Goal: Task Accomplishment & Management: Use online tool/utility

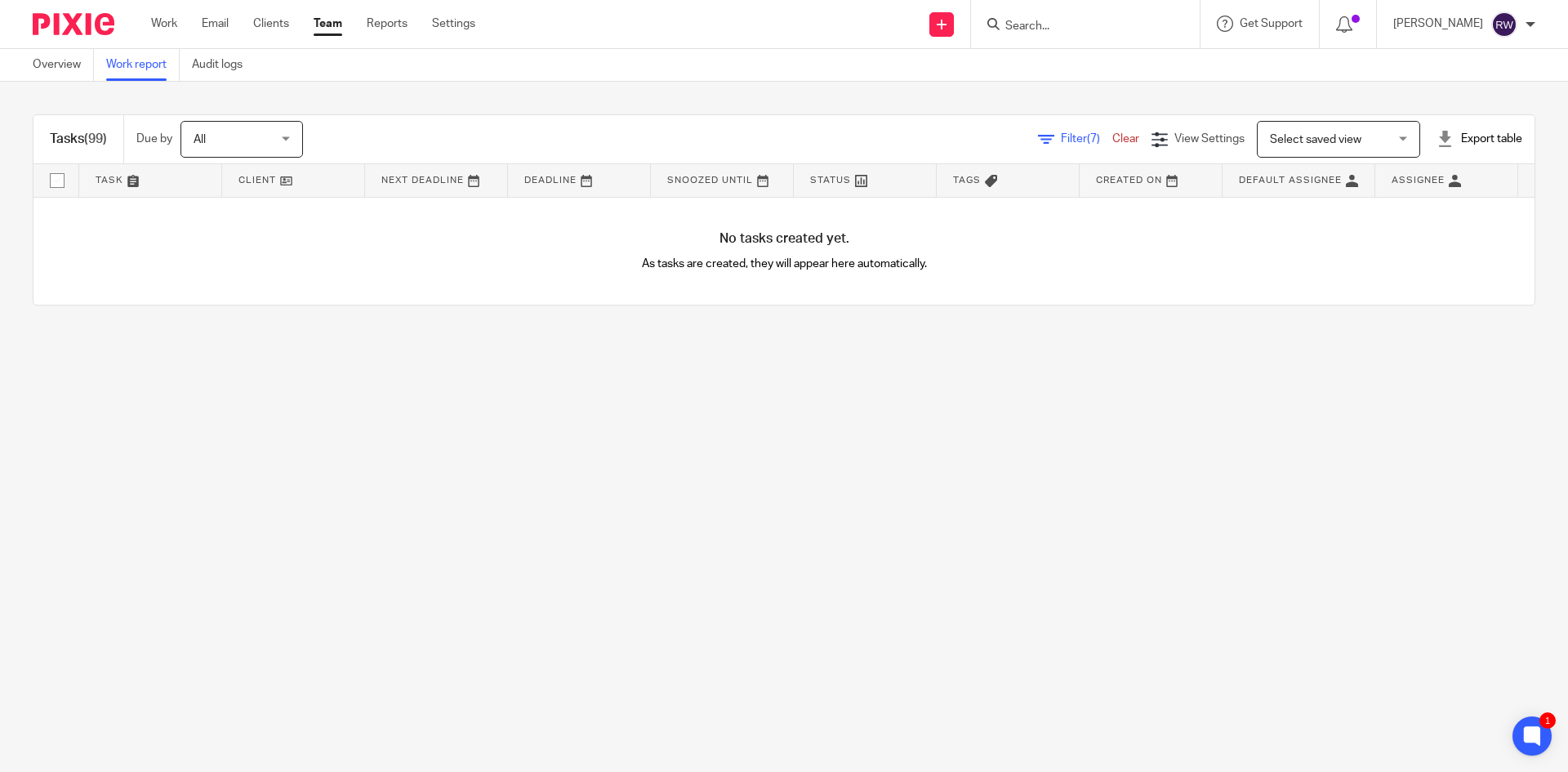
click at [1060, 26] on input "Search" at bounding box center [1076, 27] width 147 height 15
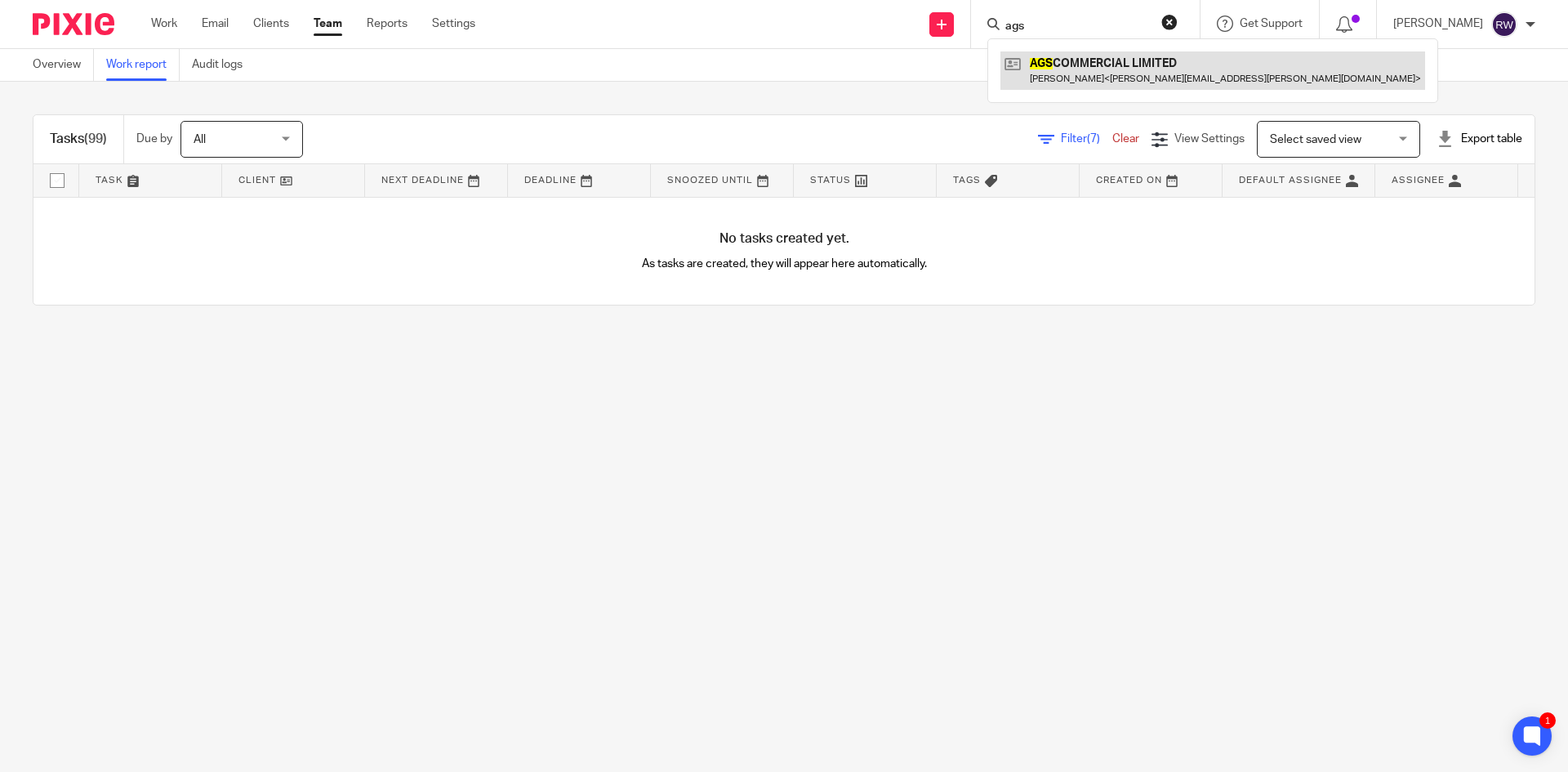
type input "ags"
click at [1095, 67] on link at bounding box center [1212, 70] width 425 height 38
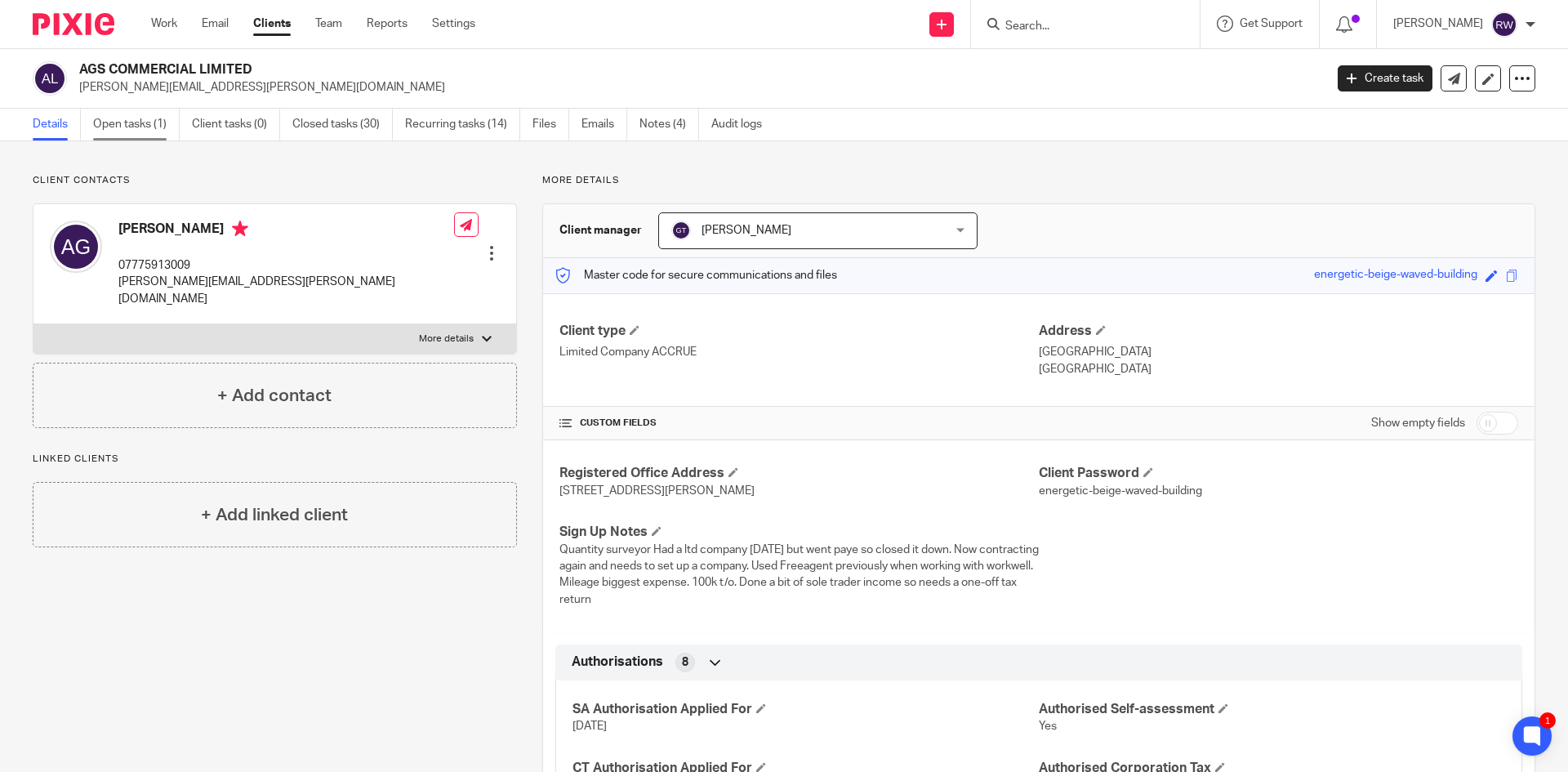
click at [142, 118] on link "Open tasks (1)" at bounding box center [136, 124] width 87 height 32
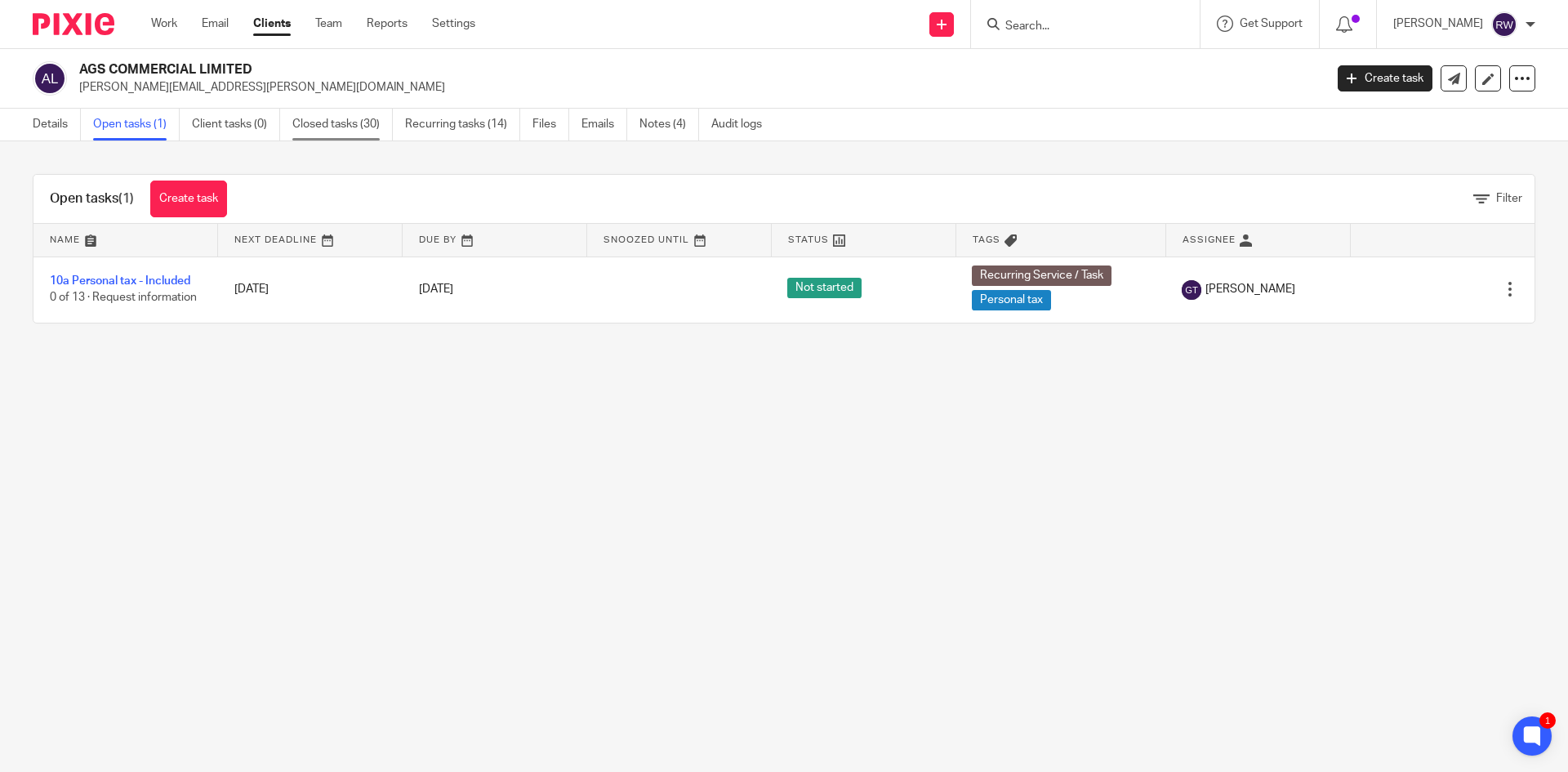
click at [379, 127] on link "Closed tasks (30)" at bounding box center [342, 124] width 100 height 32
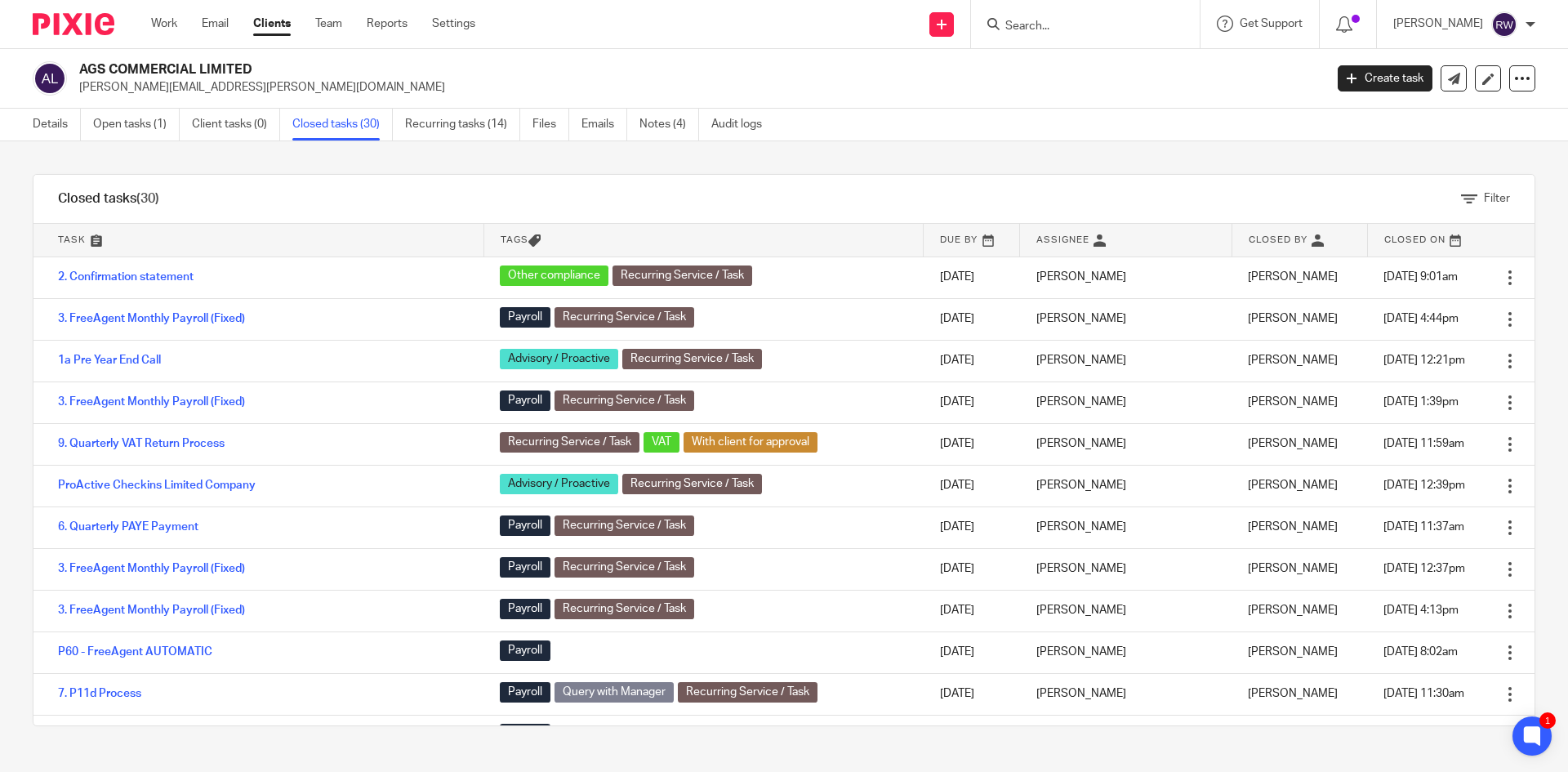
click at [1076, 30] on input "Search" at bounding box center [1076, 27] width 147 height 15
type input ","
type input "a"
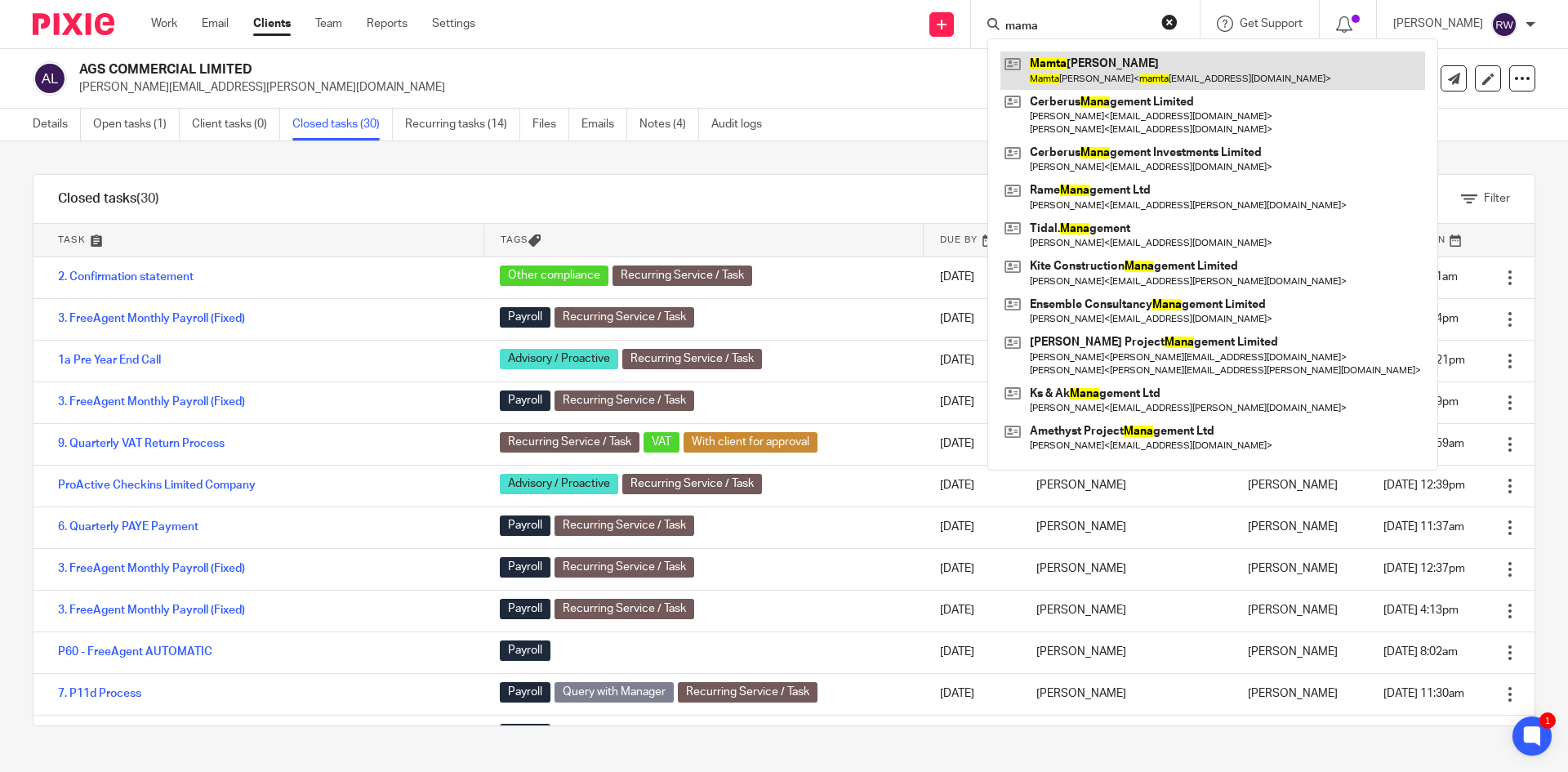
type input "mama"
click at [1103, 69] on link at bounding box center [1212, 70] width 425 height 38
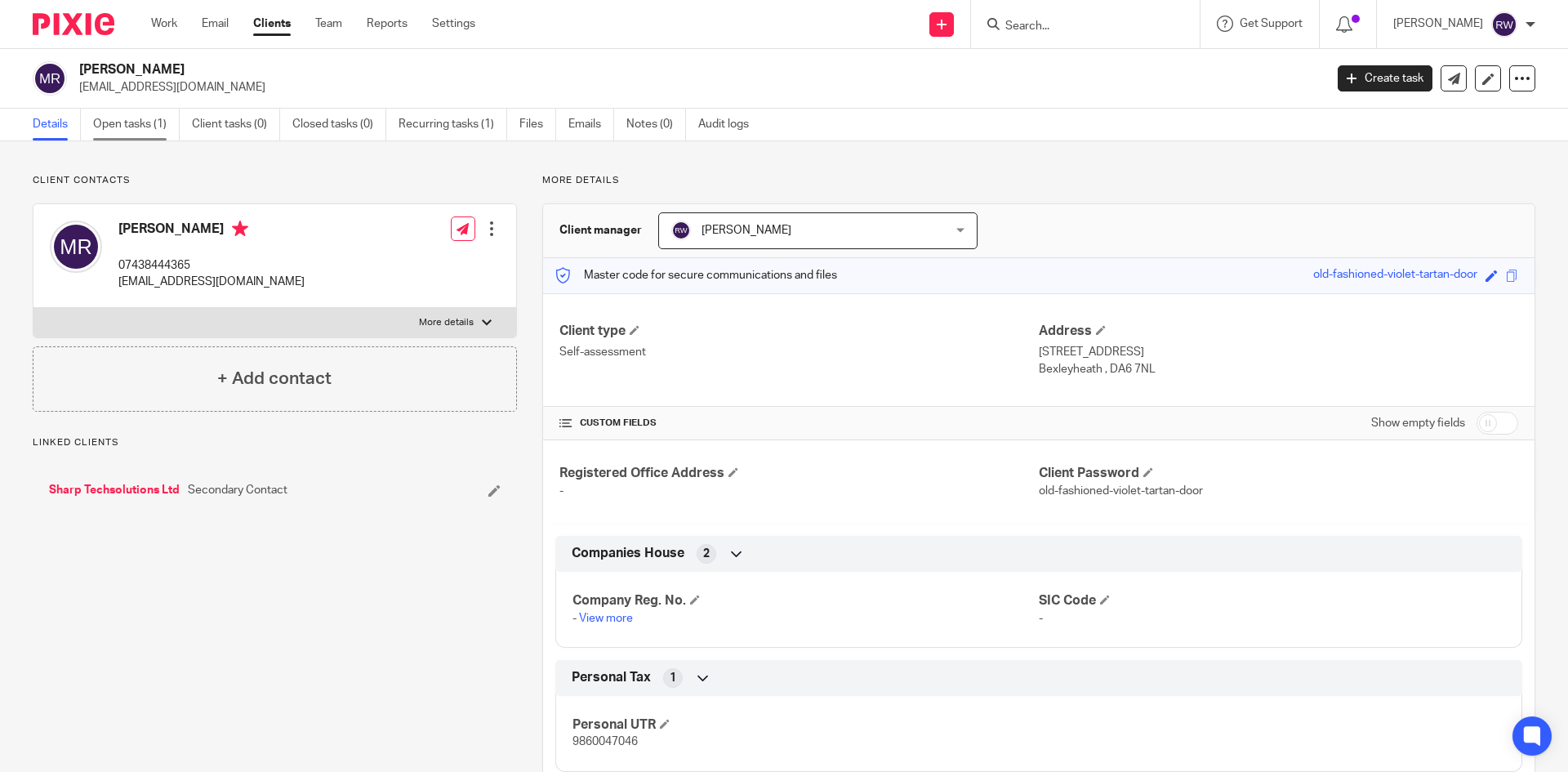
click at [118, 126] on link "Open tasks (1)" at bounding box center [136, 124] width 87 height 32
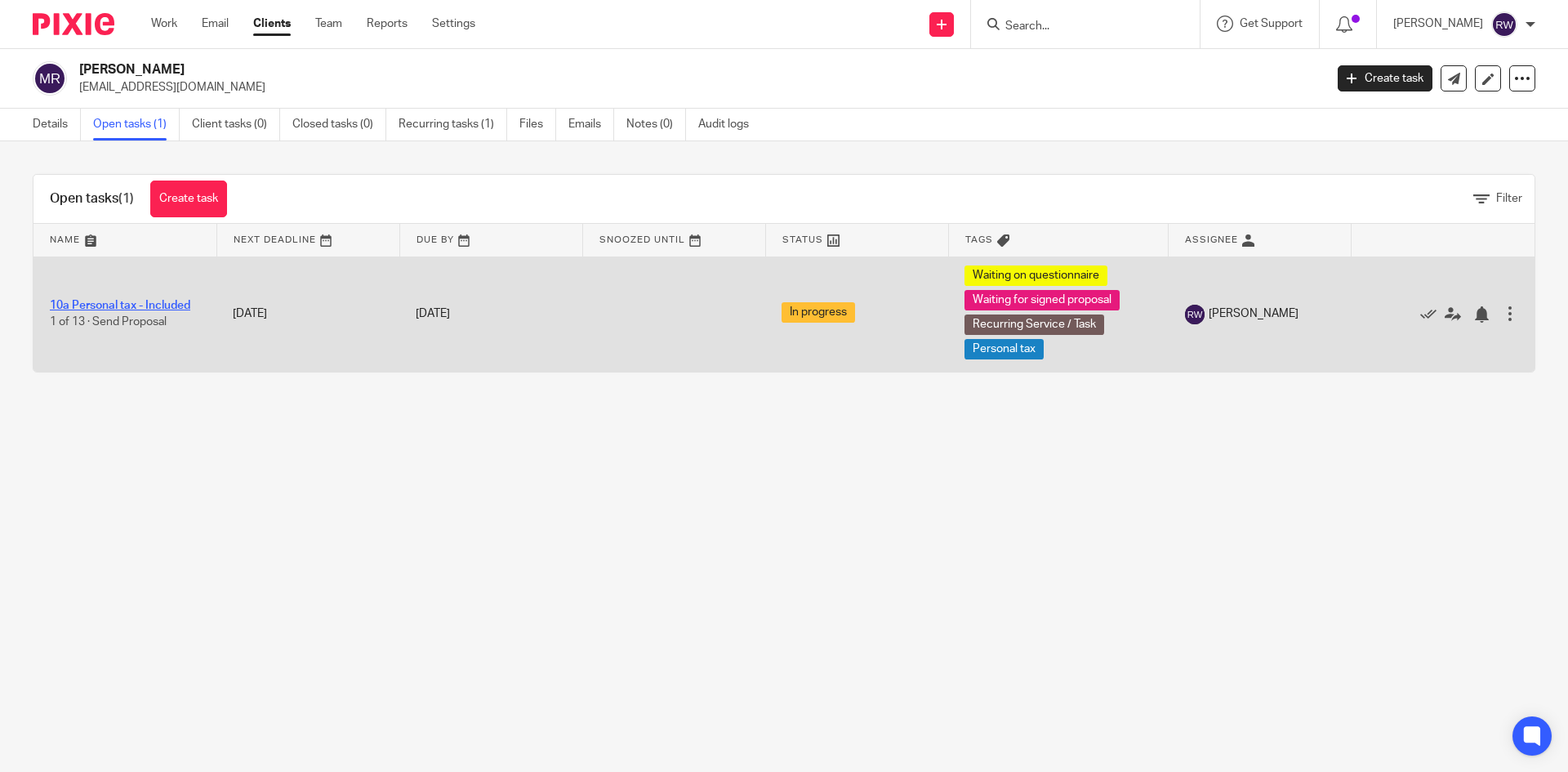
click at [137, 305] on link "10a Personal tax - Included" at bounding box center [120, 305] width 141 height 11
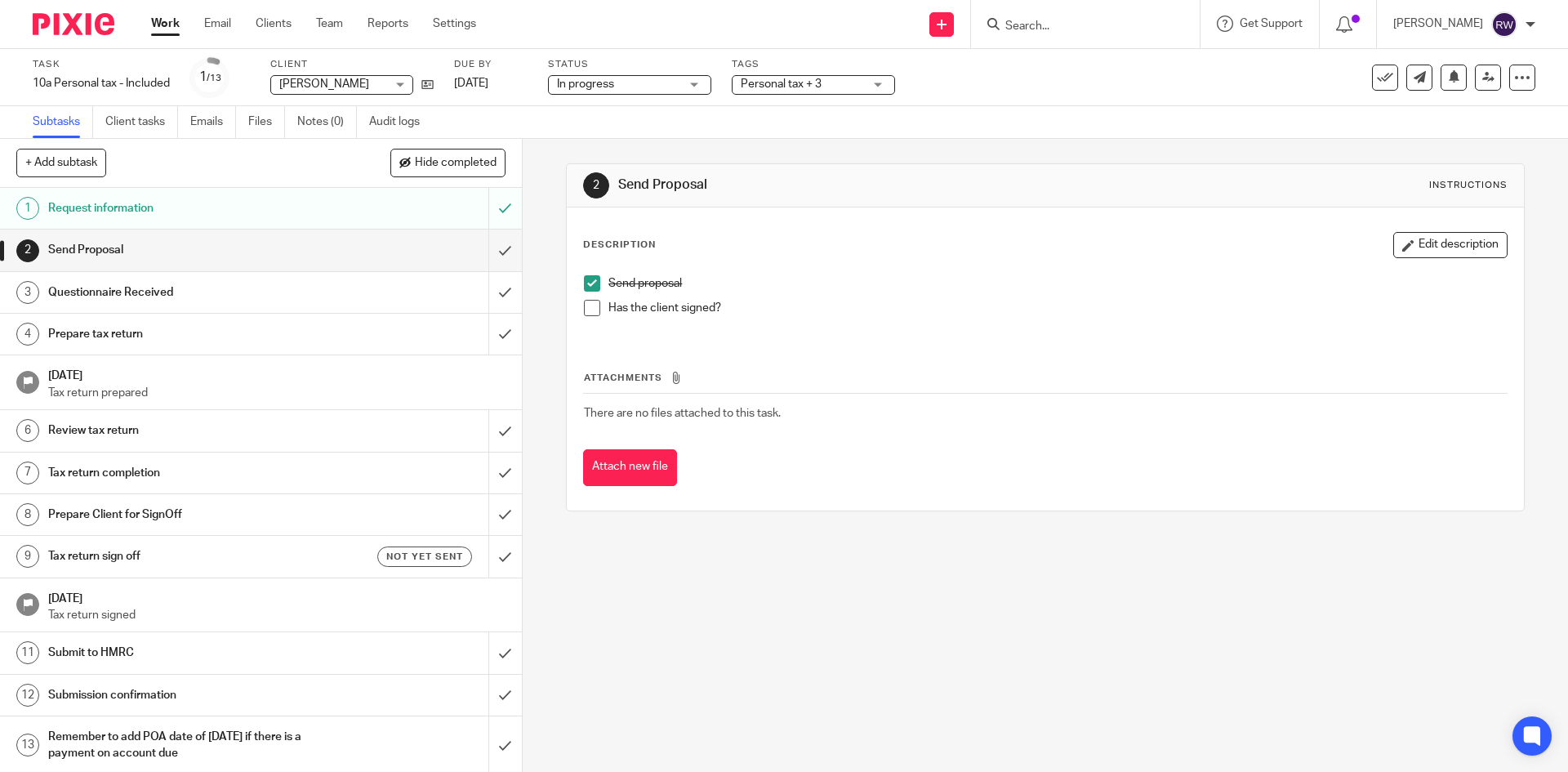
click at [594, 308] on span at bounding box center [592, 307] width 16 height 16
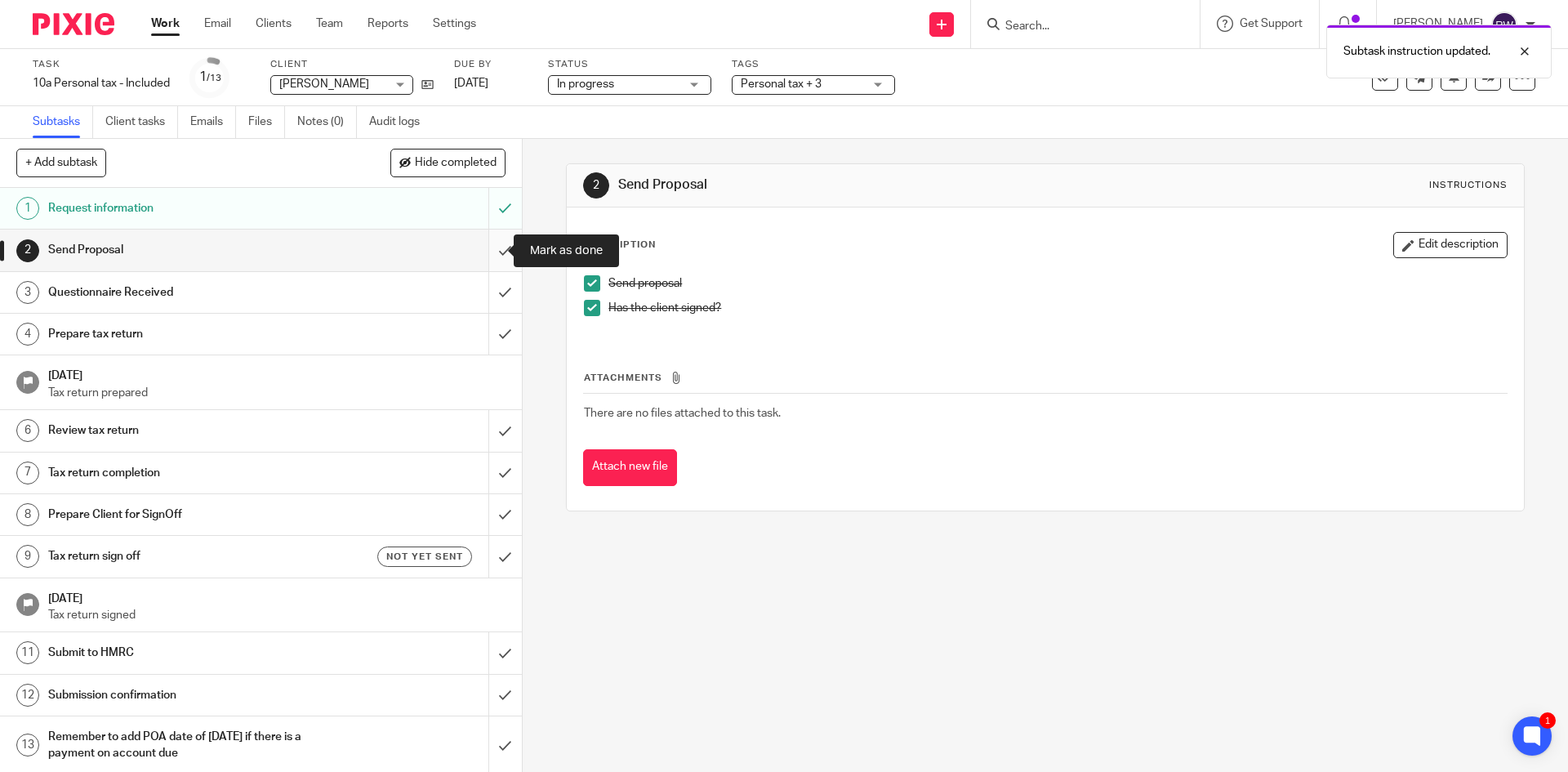
click at [491, 258] on input "submit" at bounding box center [261, 250] width 522 height 41
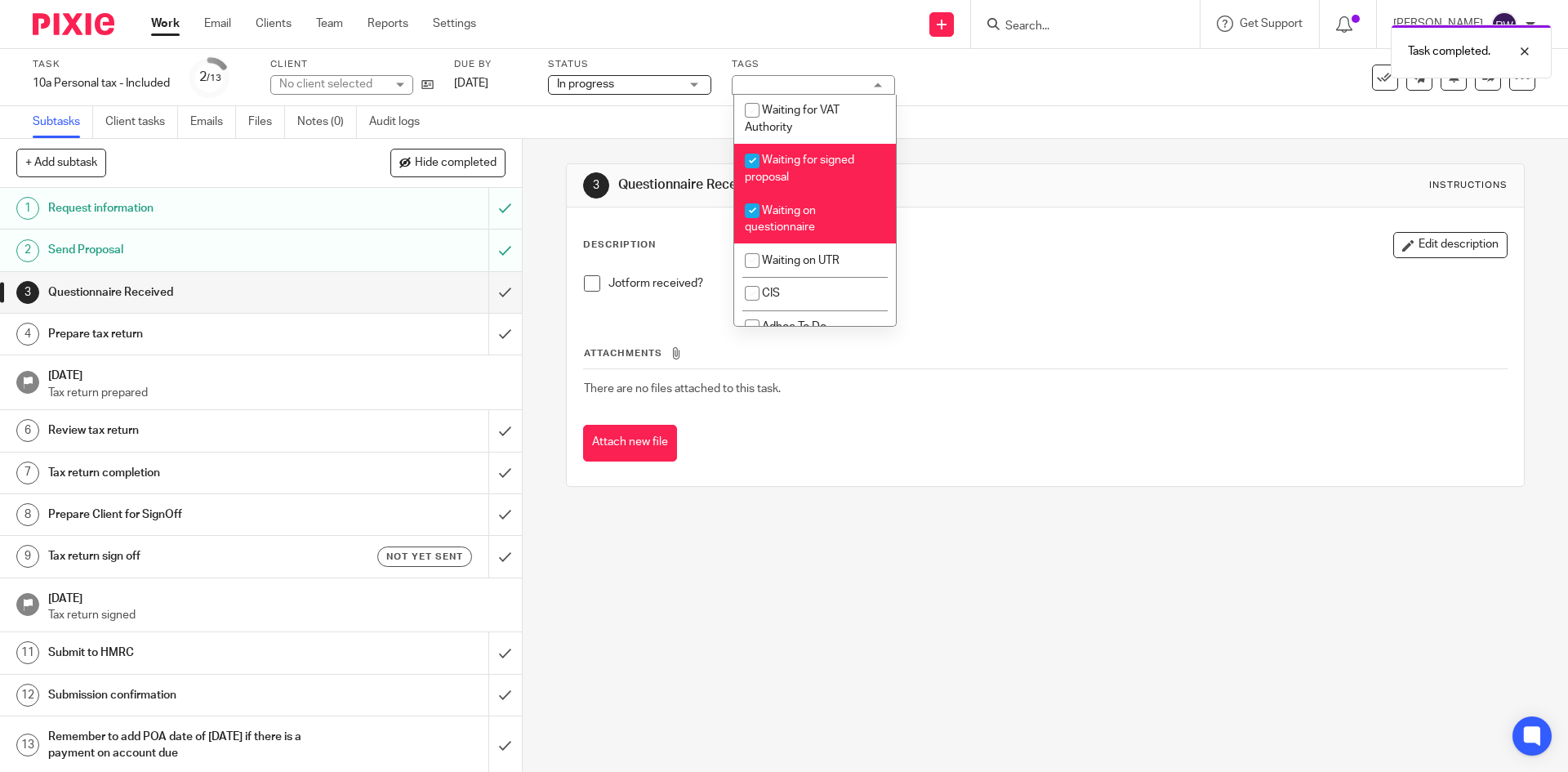
scroll to position [1318, 0]
click at [852, 187] on li "Waiting for signed proposal" at bounding box center [815, 162] width 161 height 50
checkbox input "false"
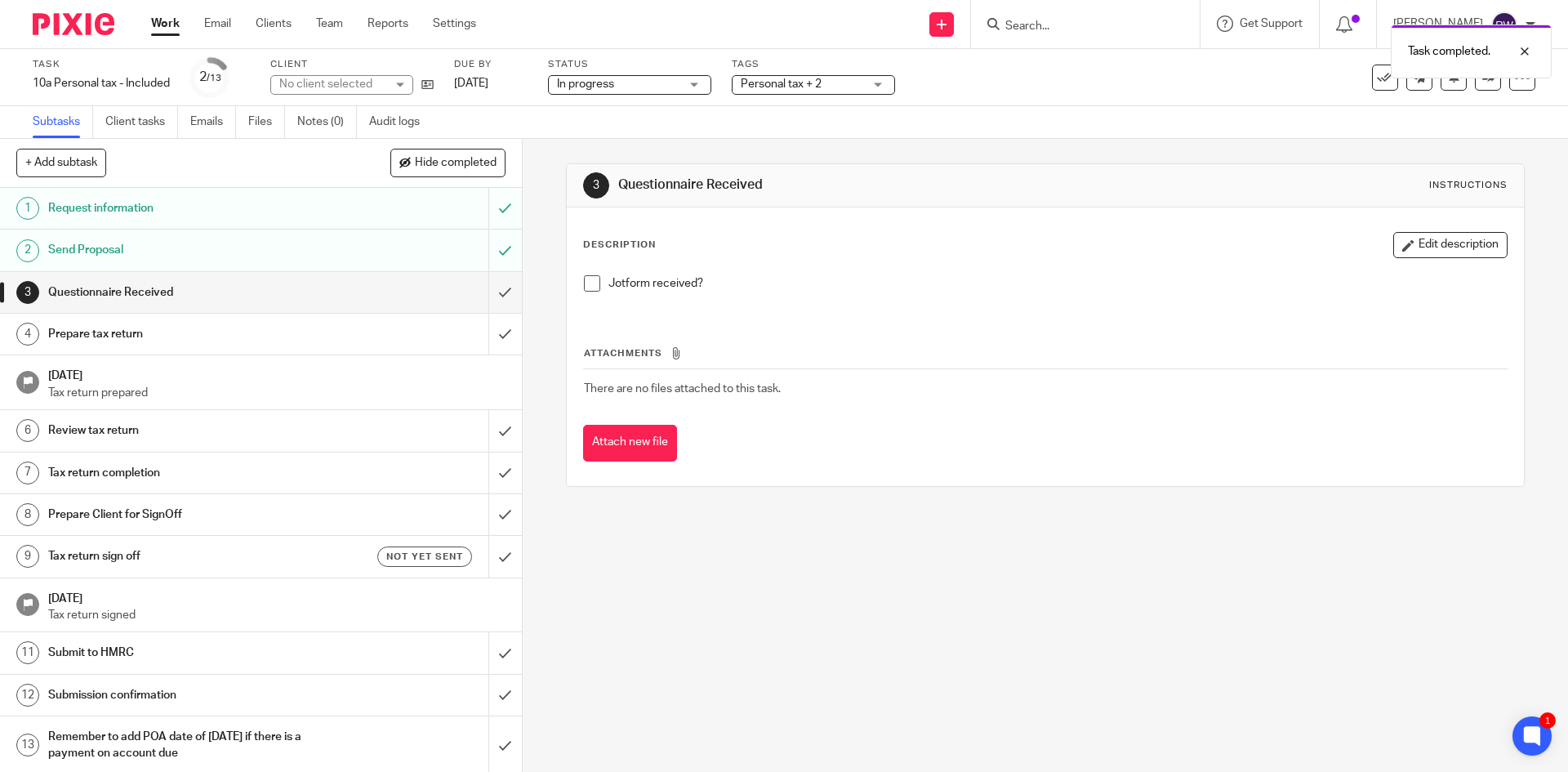
click at [961, 139] on div "3 Questionnaire Received Instructions Description Edit description Jotform rece…" at bounding box center [1045, 325] width 958 height 372
click at [1054, 21] on input "Search" at bounding box center [1076, 27] width 147 height 15
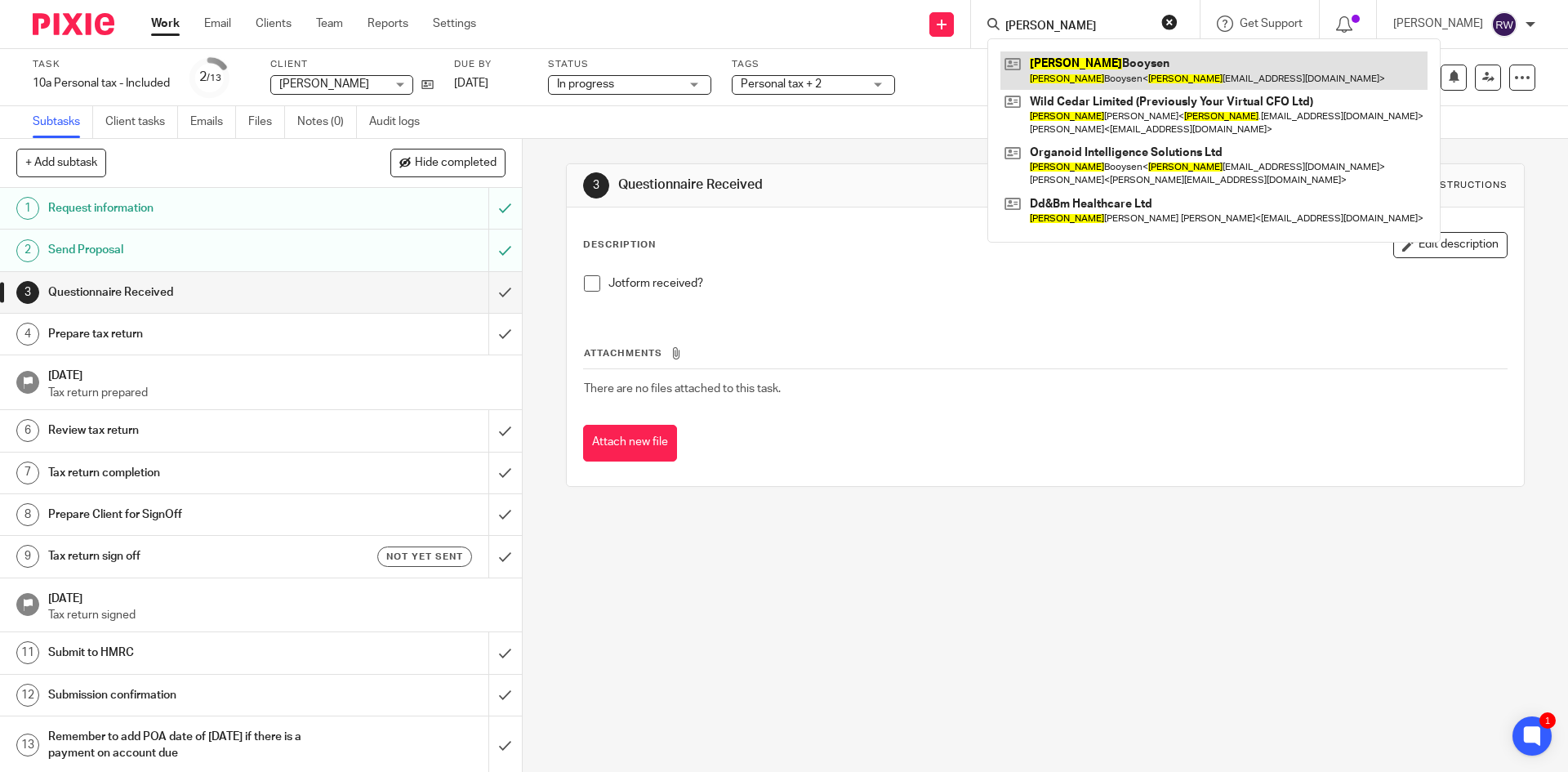
type input "denise"
click at [1085, 62] on link at bounding box center [1214, 70] width 427 height 38
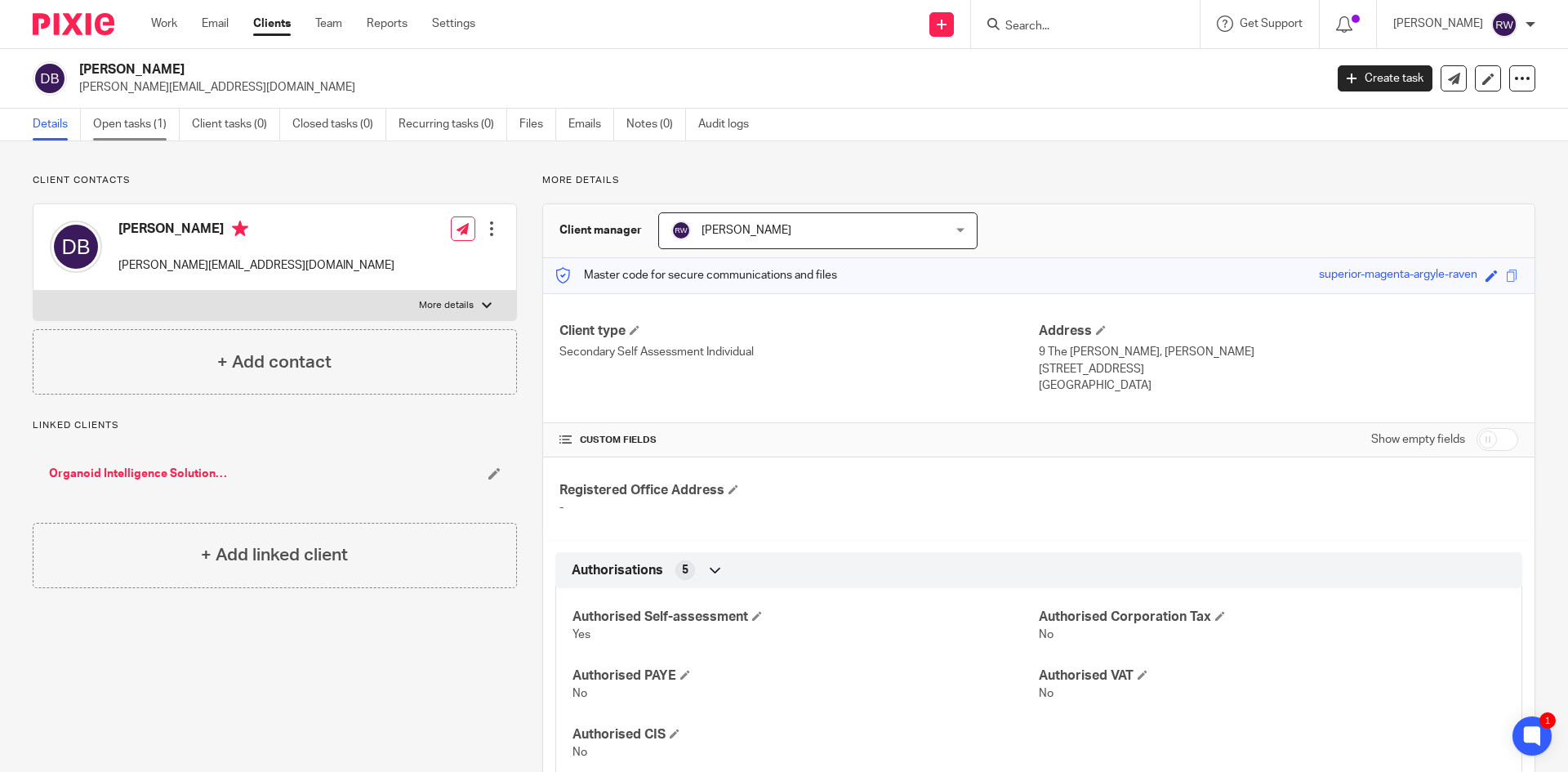
click at [173, 137] on link "Open tasks (1)" at bounding box center [136, 124] width 87 height 32
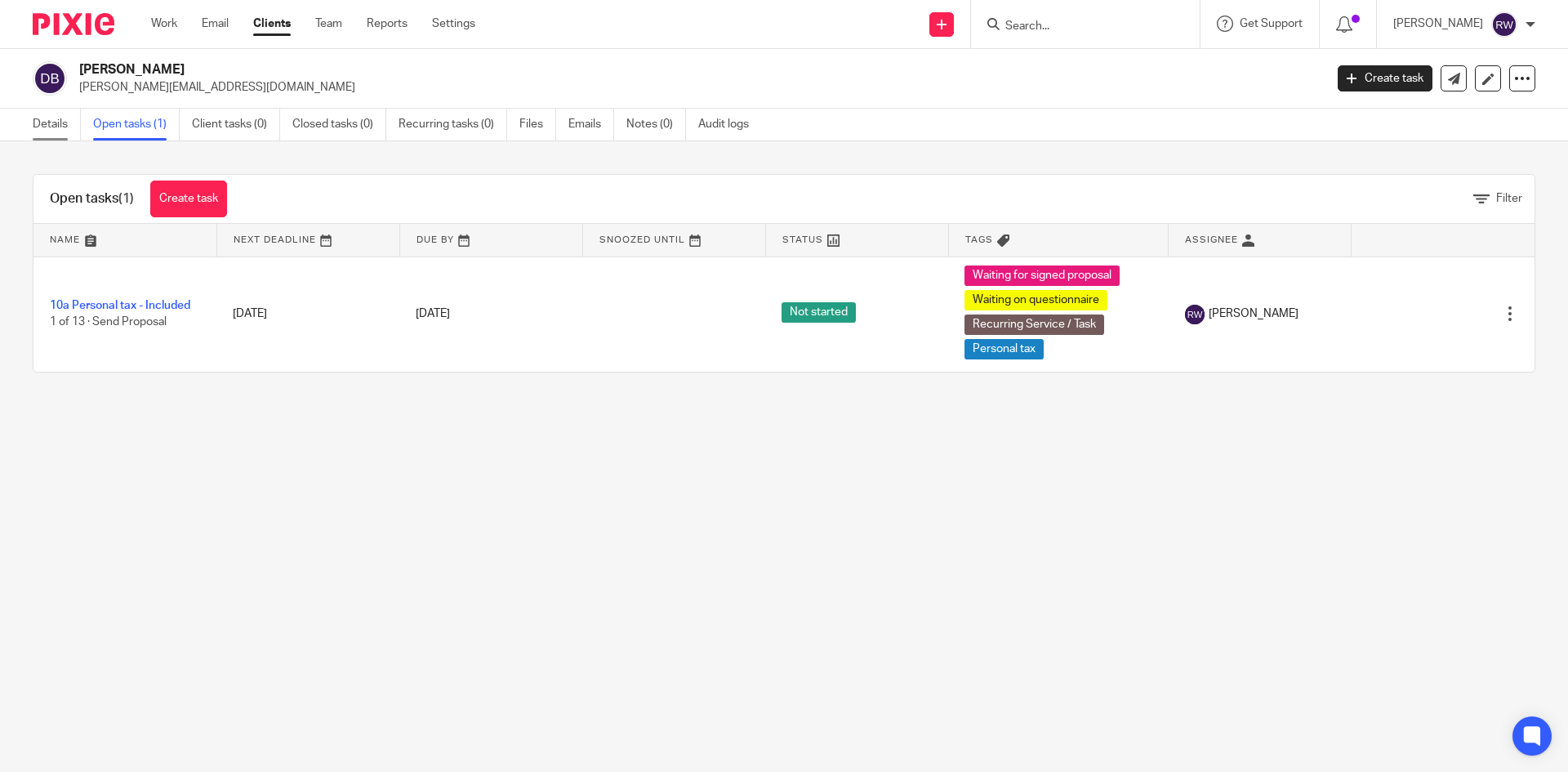
click at [44, 128] on link "Details" at bounding box center [57, 124] width 48 height 32
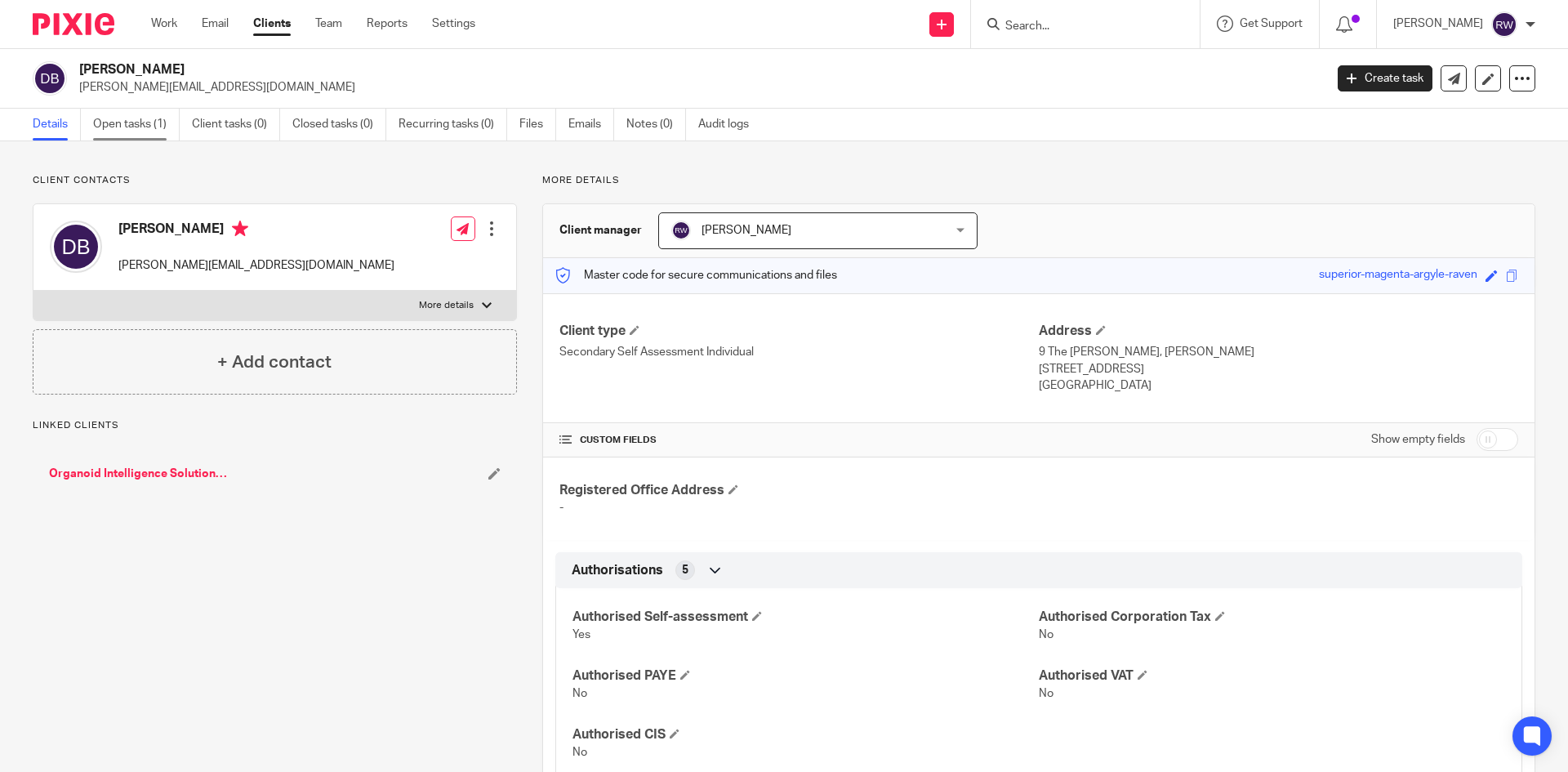
click at [141, 139] on link "Open tasks (1)" at bounding box center [136, 124] width 87 height 32
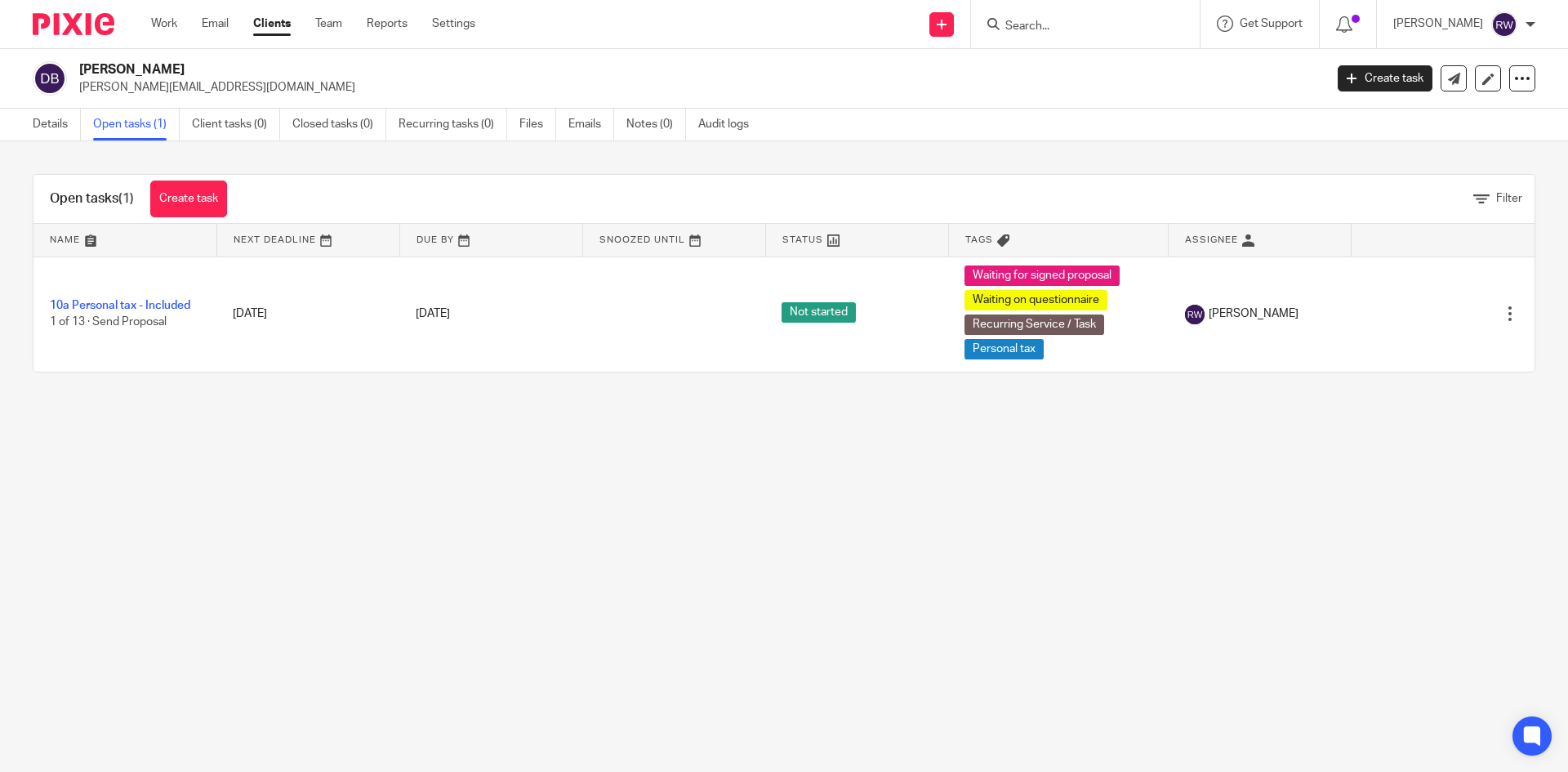
click at [423, 124] on link "Recurring tasks (0)" at bounding box center [453, 124] width 109 height 32
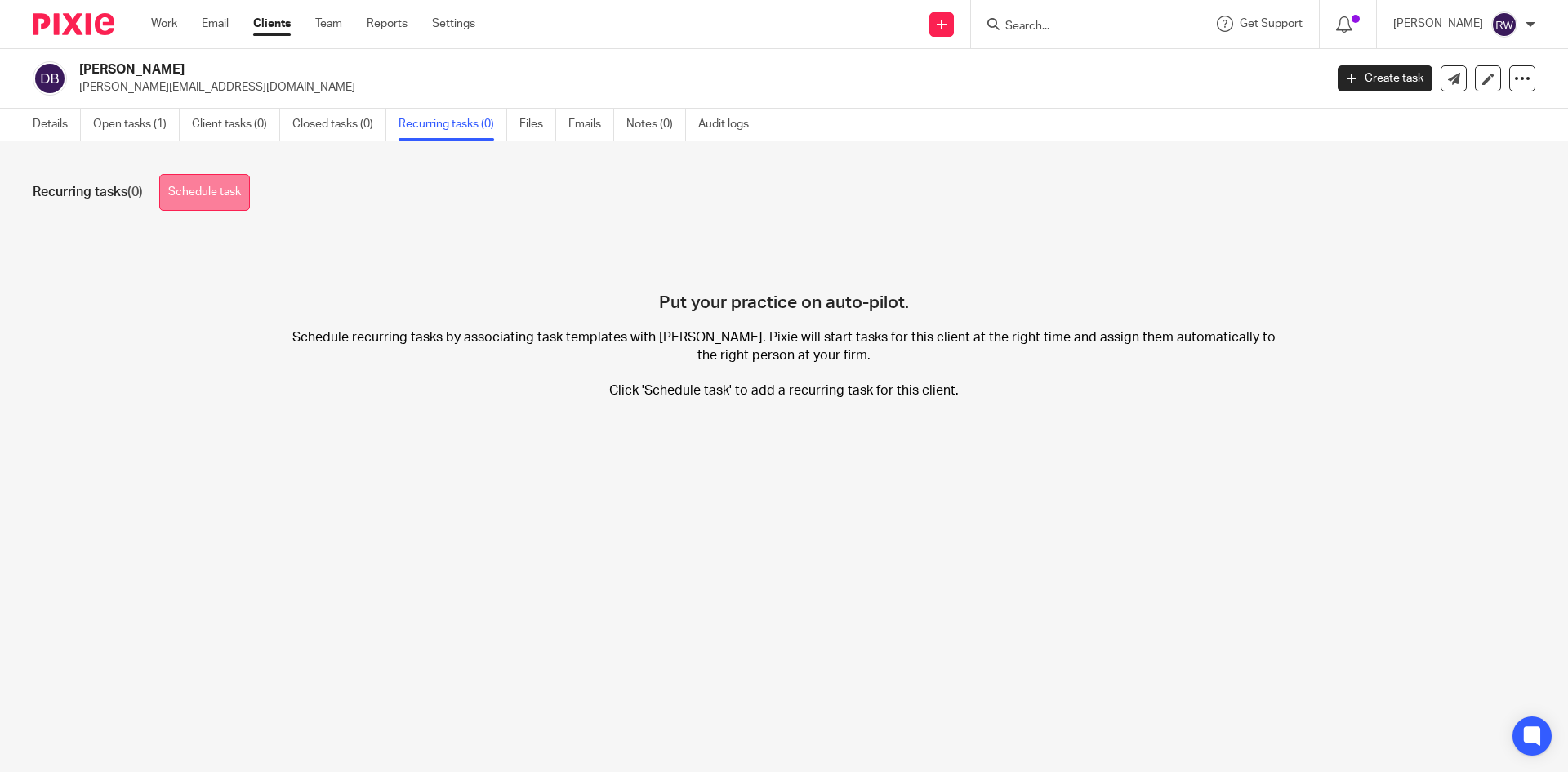
click at [241, 191] on link "Schedule task" at bounding box center [205, 192] width 91 height 37
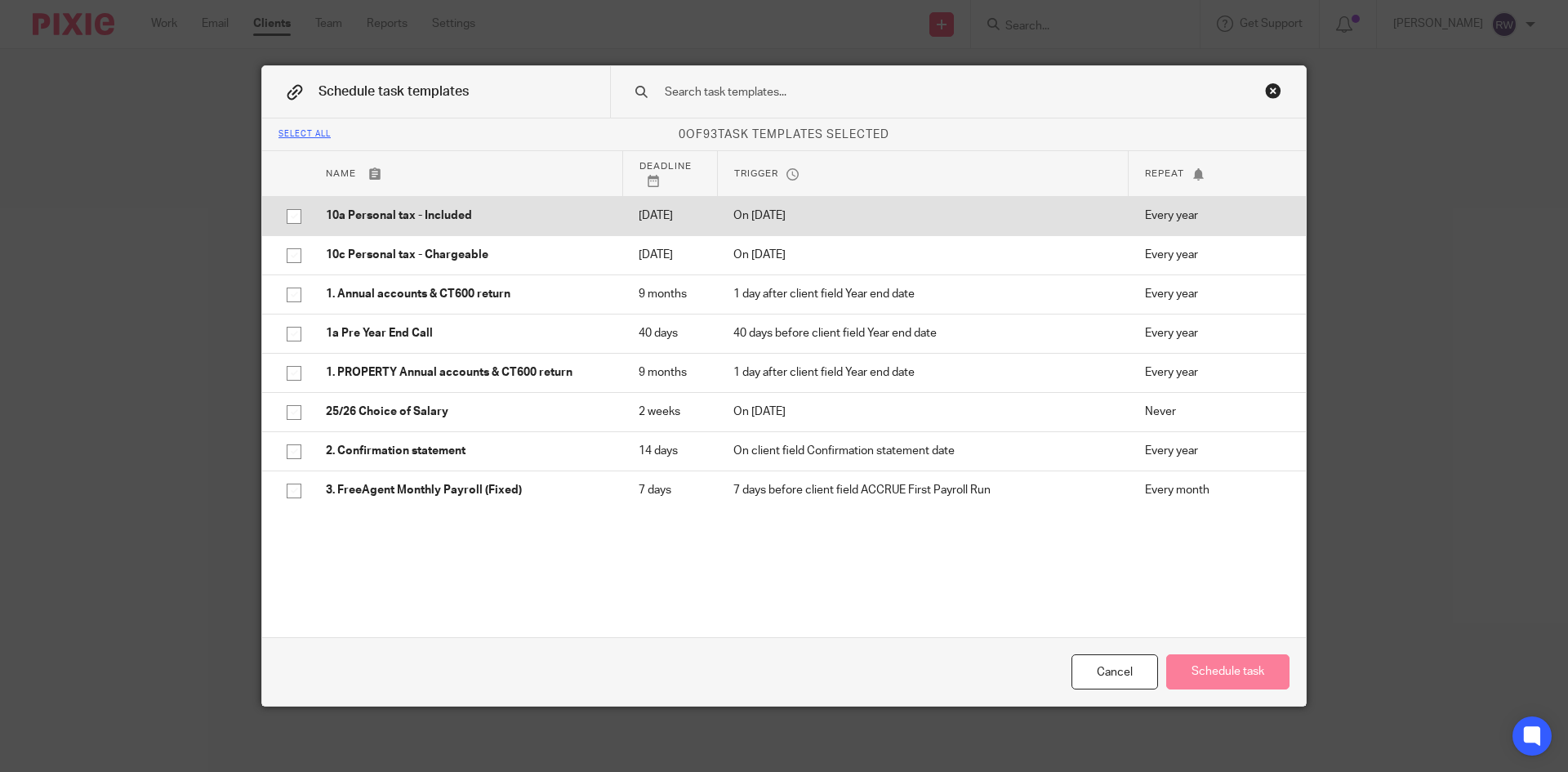
click at [388, 219] on p "10a Personal tax - Included" at bounding box center [466, 215] width 280 height 16
checkbox input "true"
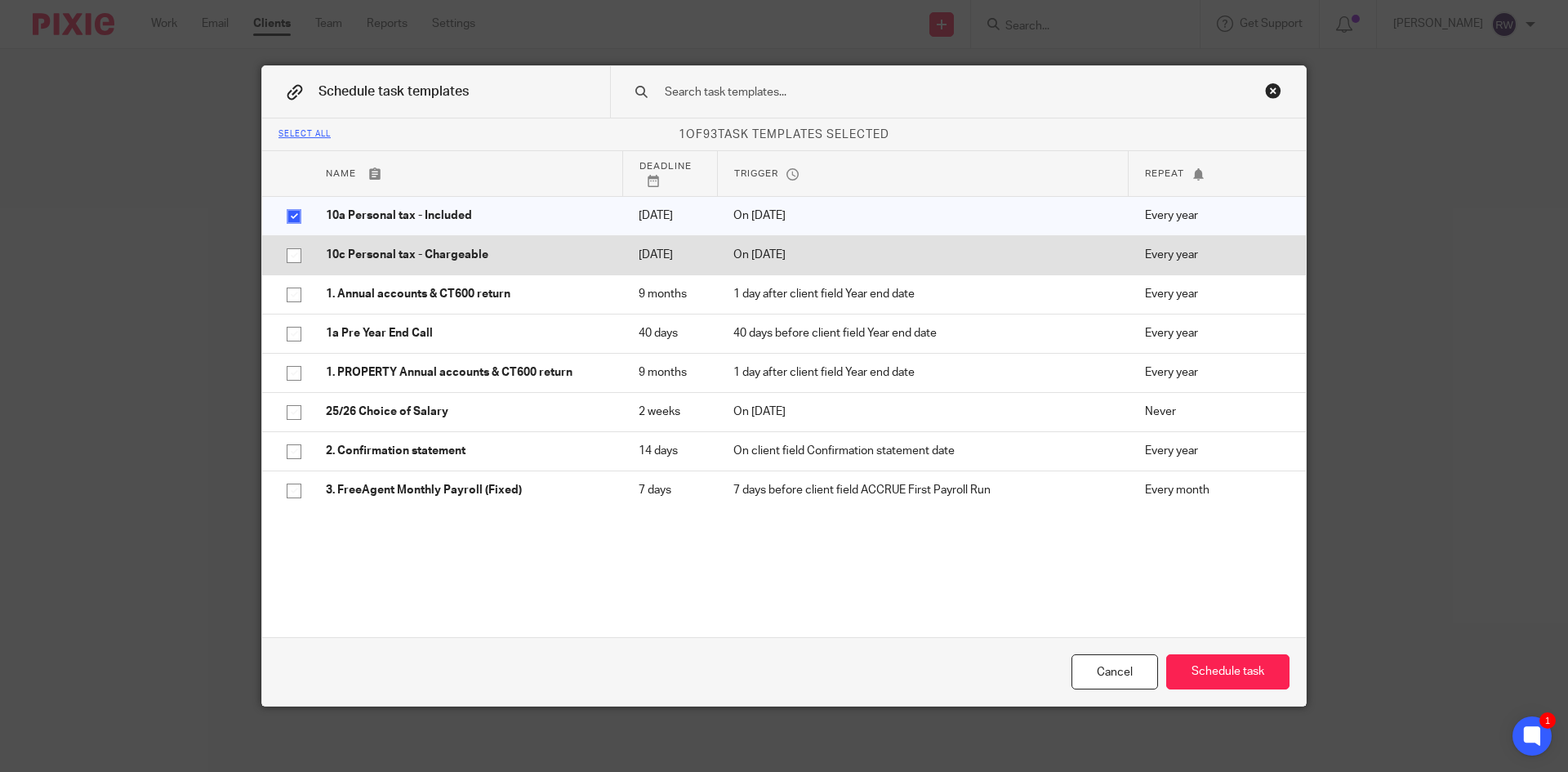
click at [443, 263] on p "10c Personal tax - Chargeable" at bounding box center [466, 254] width 280 height 16
checkbox input "true"
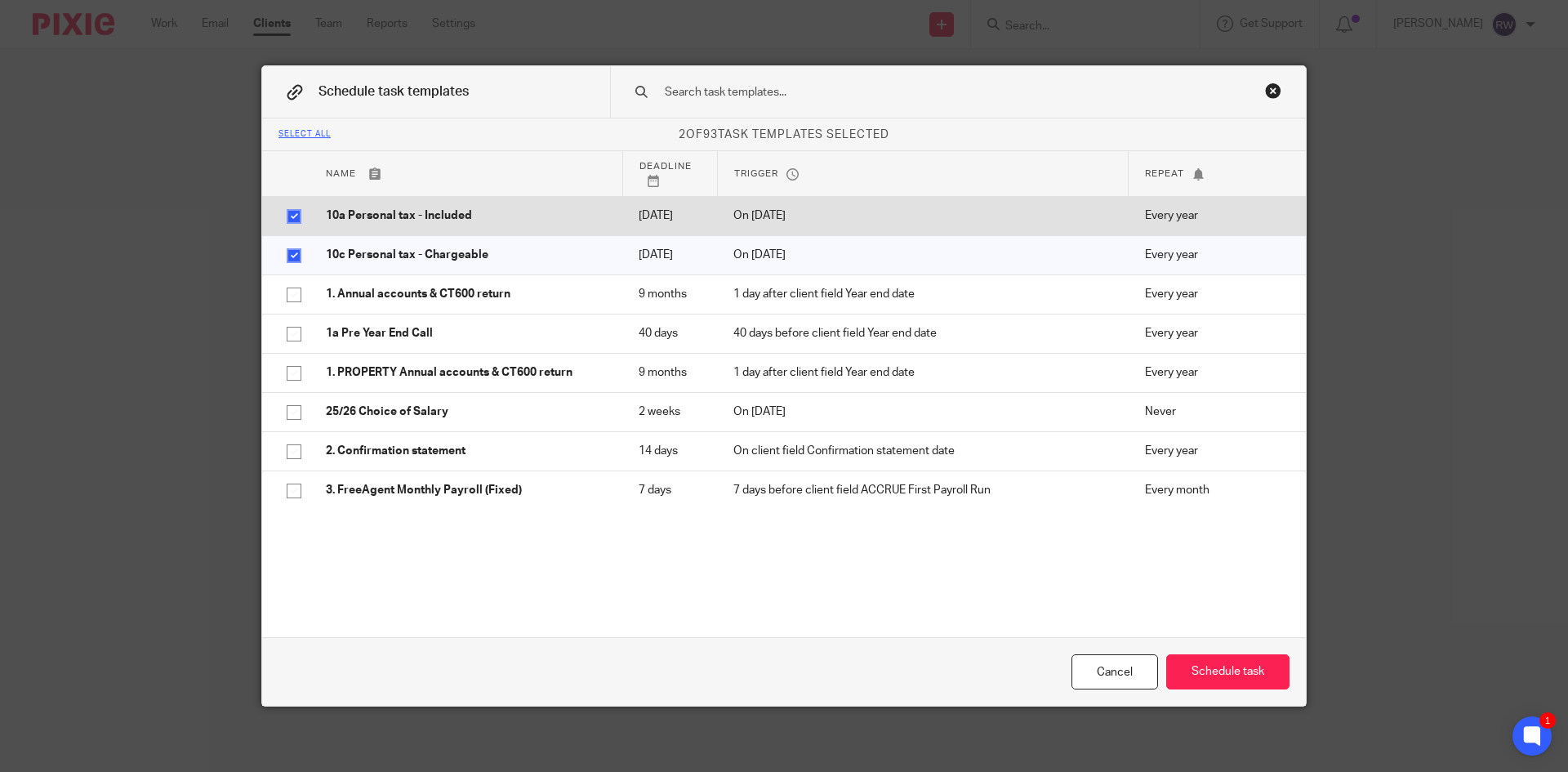
click at [410, 224] on p "10a Personal tax - Included" at bounding box center [466, 215] width 280 height 16
checkbox input "false"
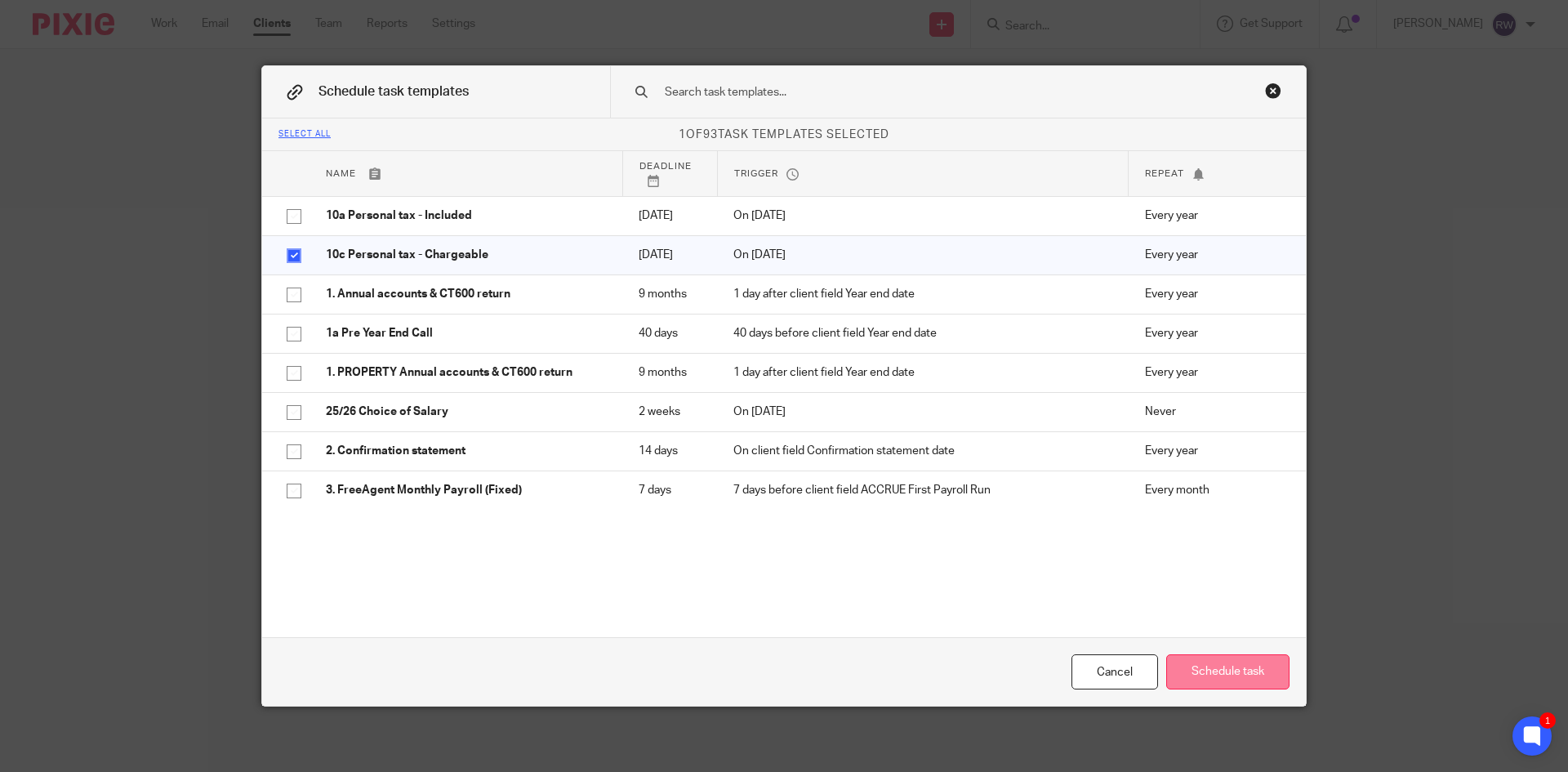
click at [1232, 667] on button "Schedule task" at bounding box center [1227, 671] width 124 height 35
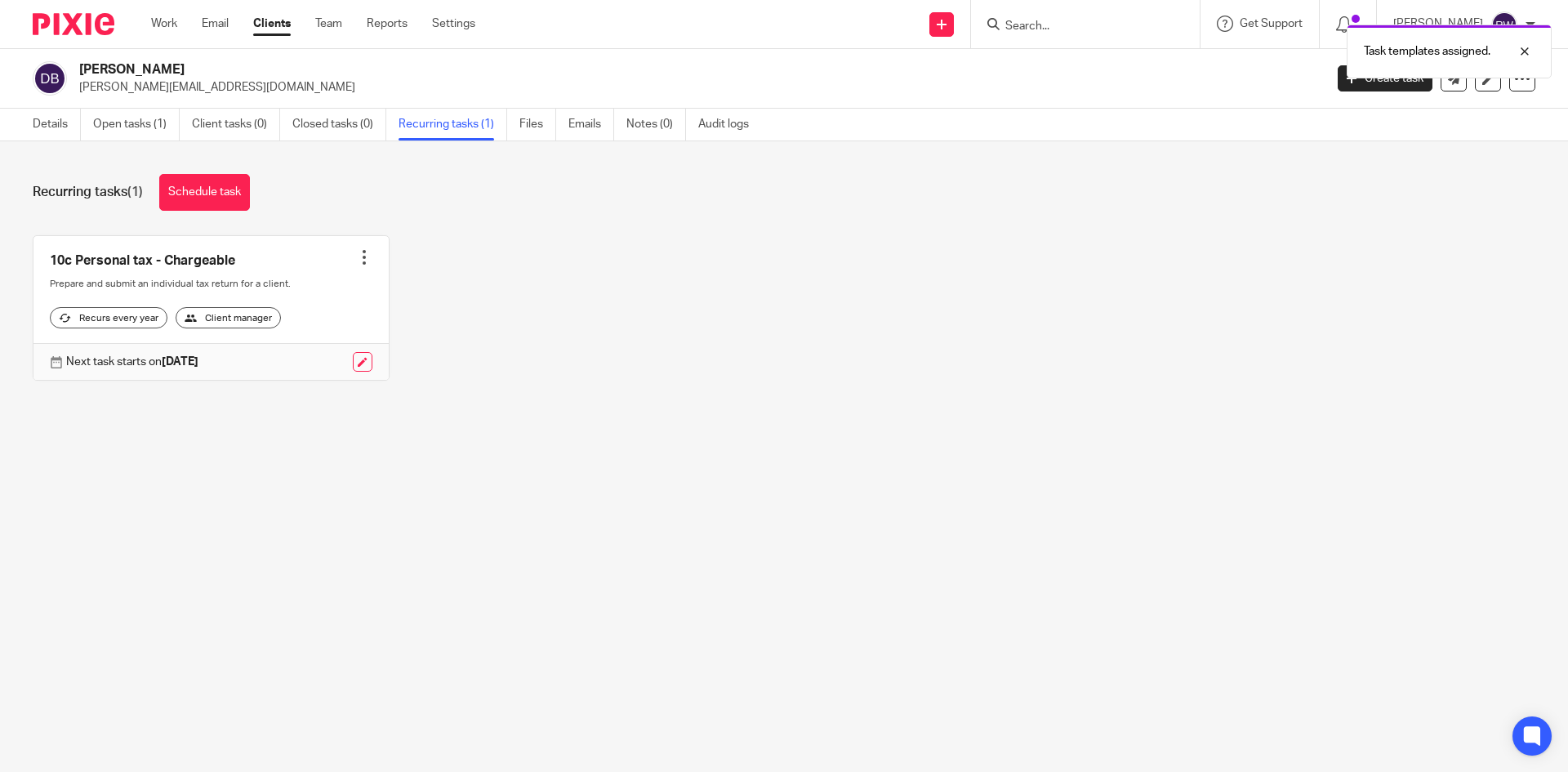
click at [63, 143] on div "Recurring tasks (1) Schedule task 10c Personal tax - Chargeable Create task Clo…" at bounding box center [784, 290] width 1568 height 297
click at [54, 134] on link "Details" at bounding box center [57, 124] width 48 height 32
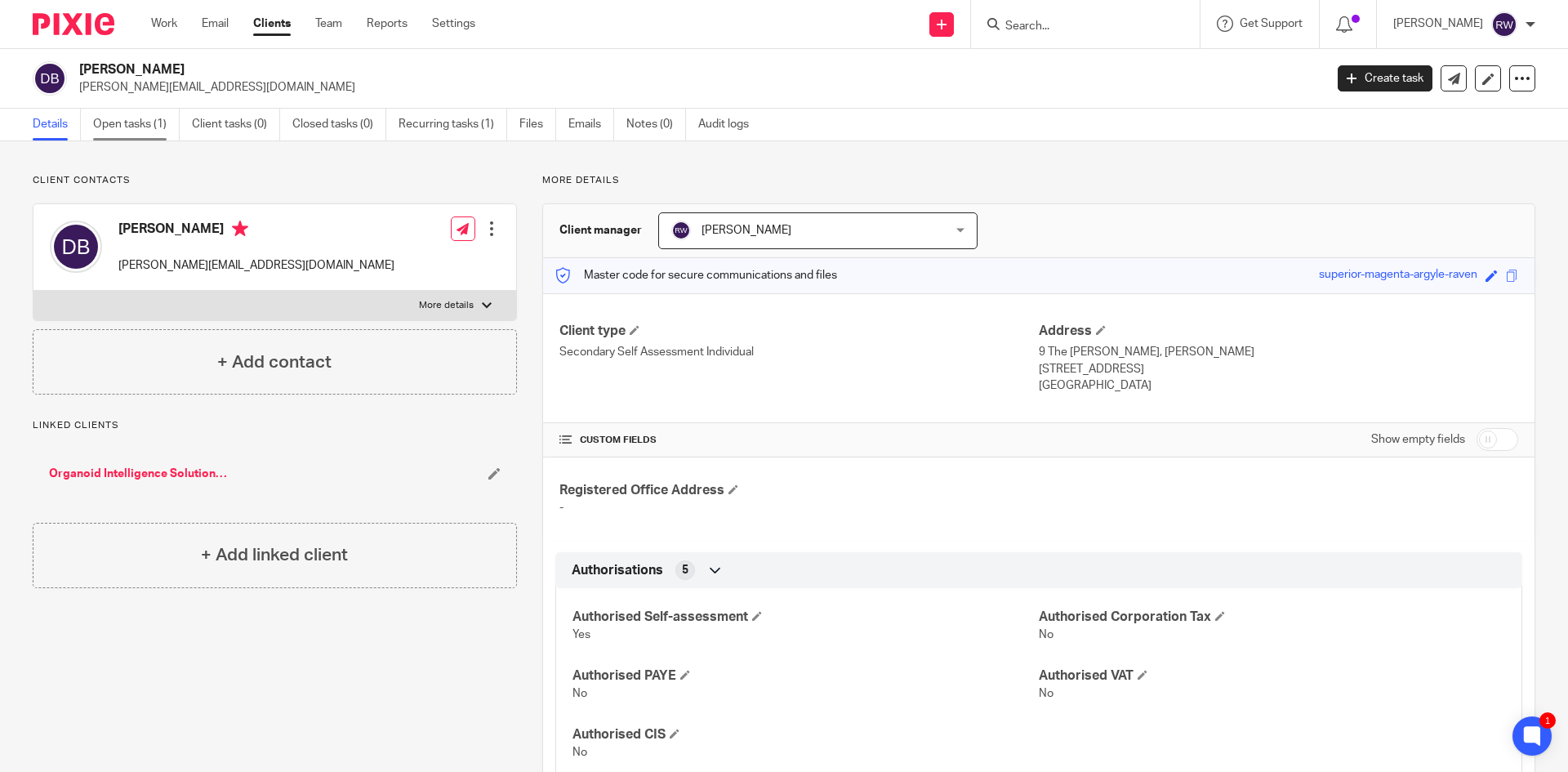
click at [151, 136] on link "Open tasks (1)" at bounding box center [136, 124] width 87 height 32
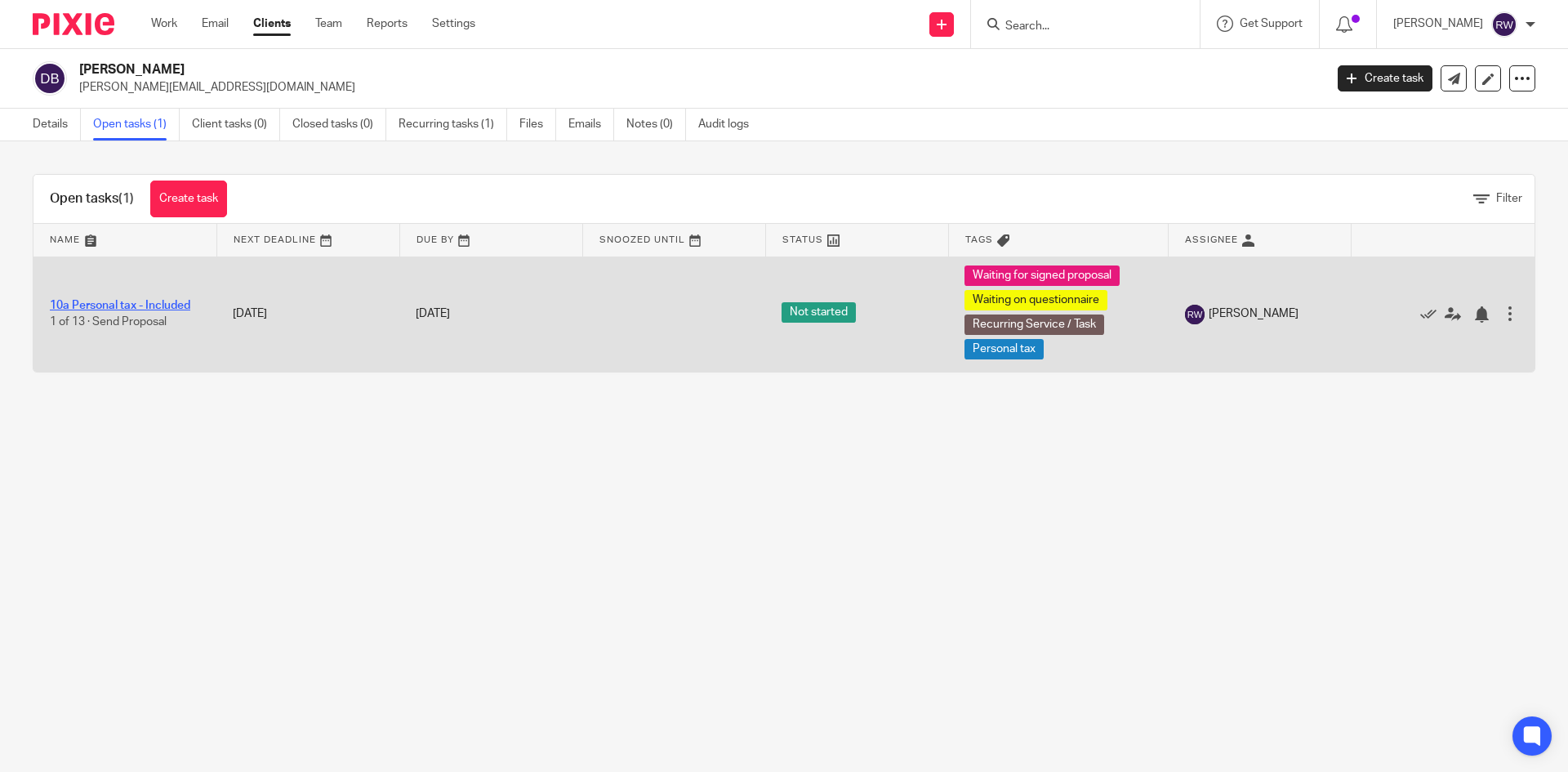
click at [132, 310] on link "10a Personal tax - Included" at bounding box center [120, 305] width 141 height 11
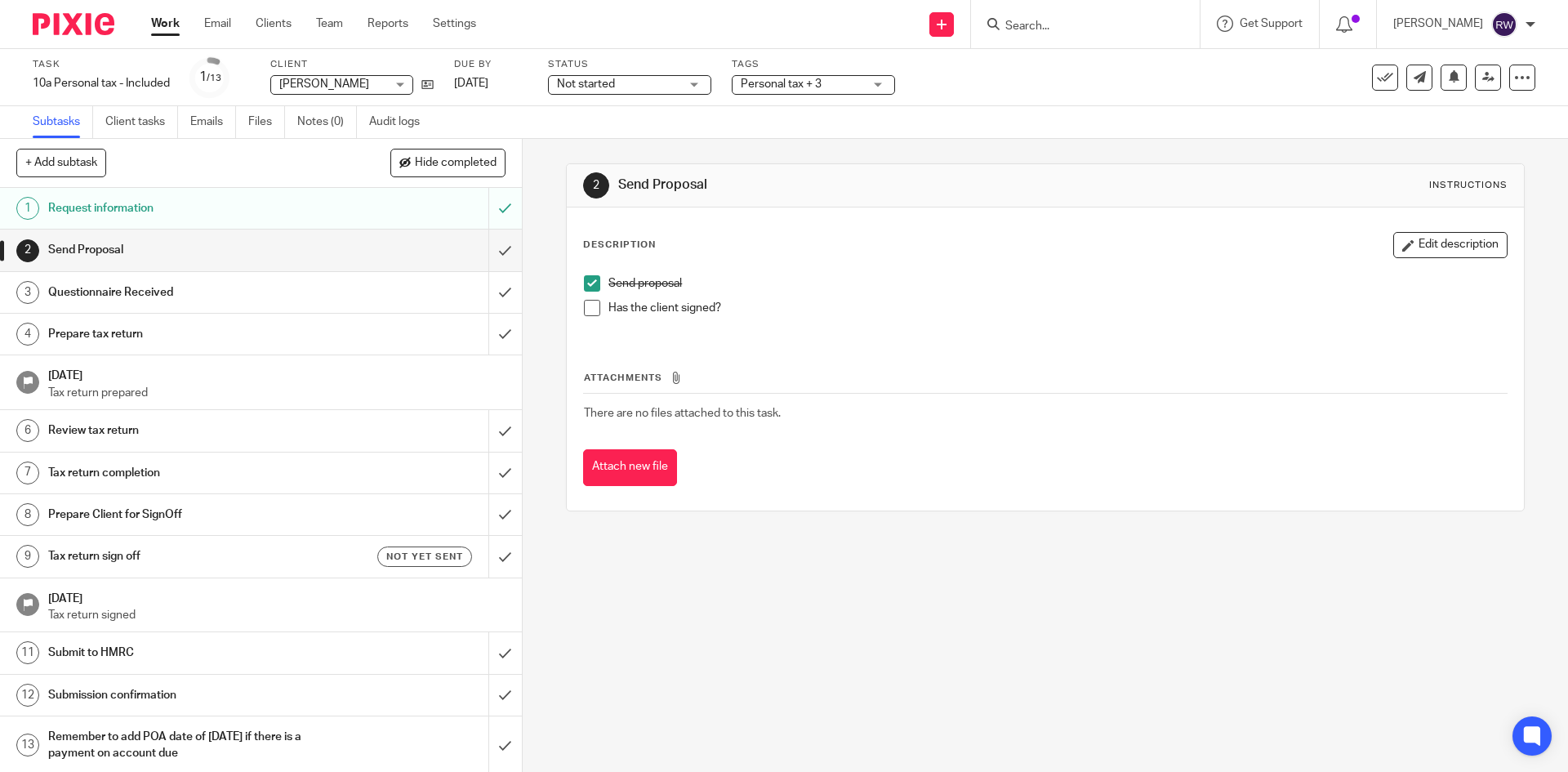
click at [584, 306] on span at bounding box center [592, 307] width 16 height 16
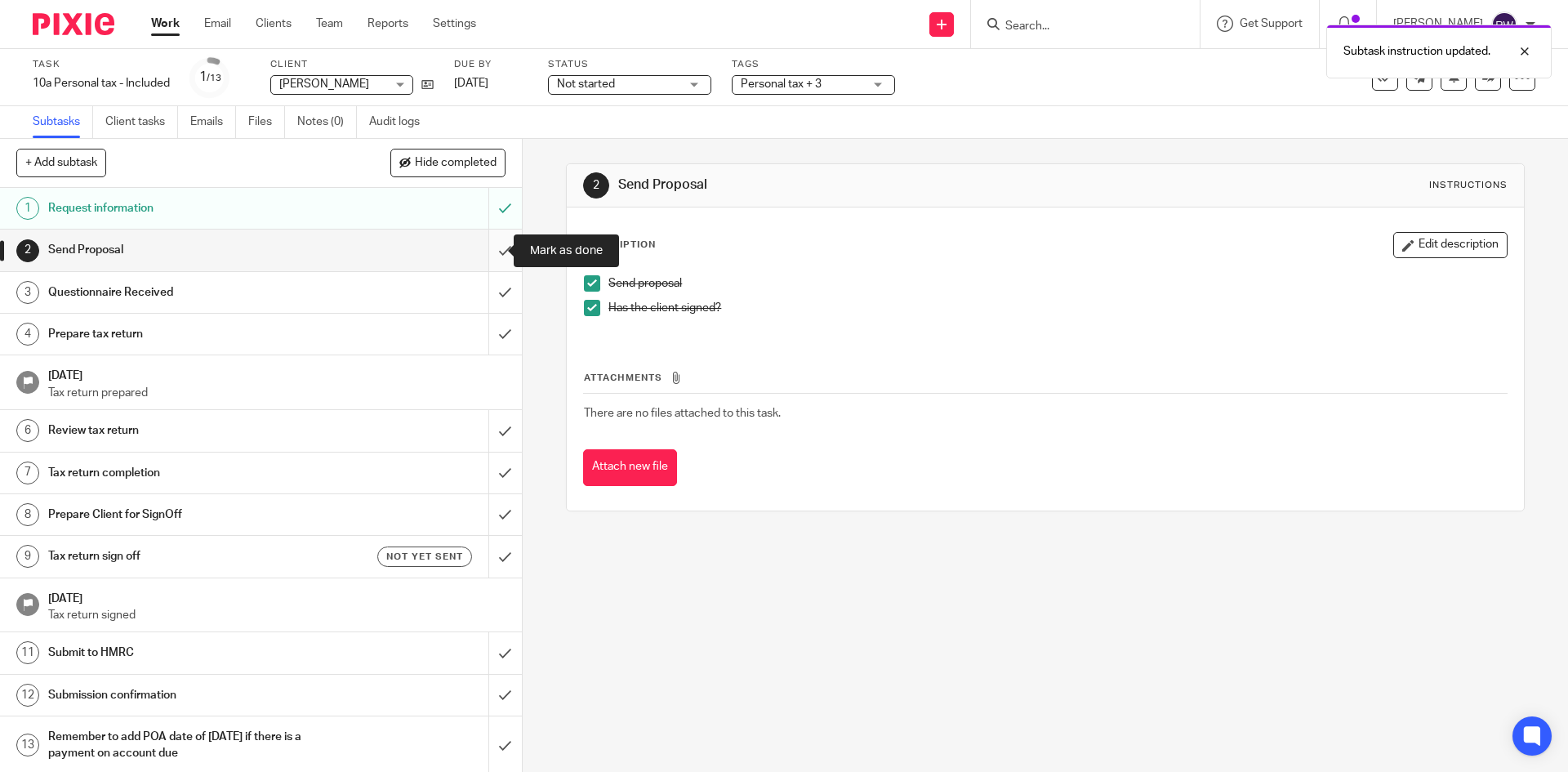
click at [481, 249] on input "submit" at bounding box center [261, 250] width 522 height 41
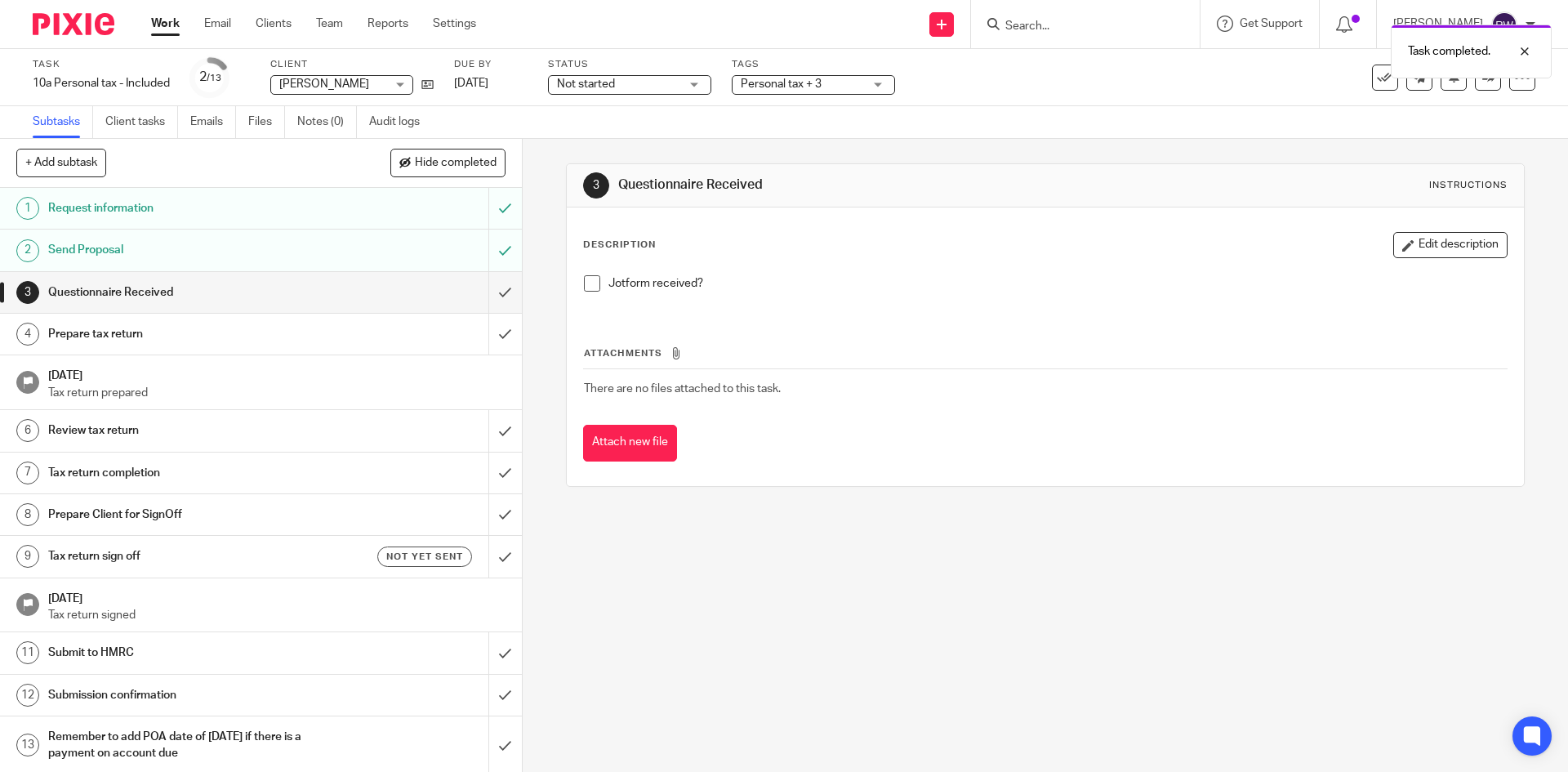
click at [840, 78] on span "Personal tax + 3" at bounding box center [801, 85] width 123 height 17
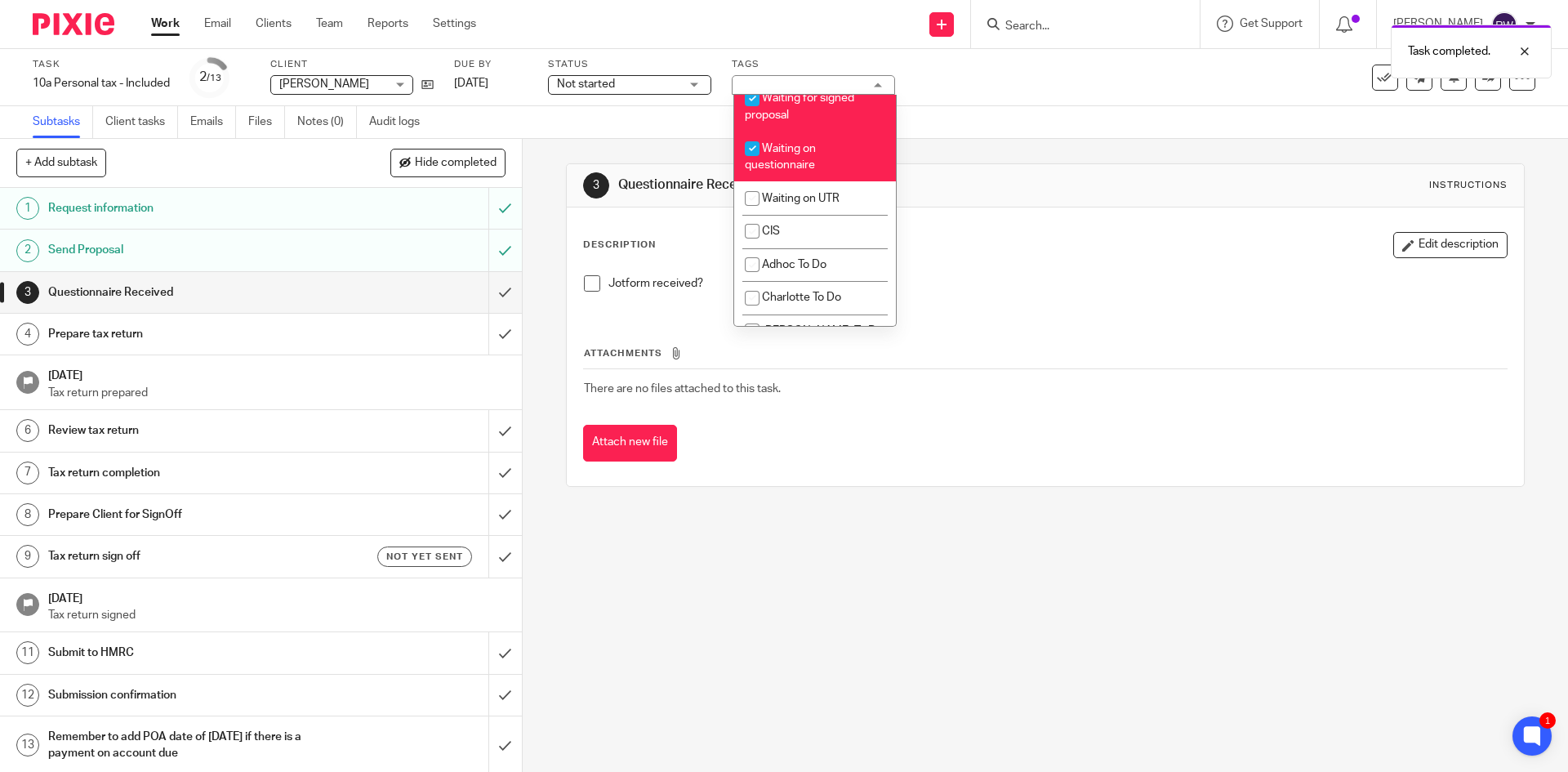
scroll to position [1394, 0]
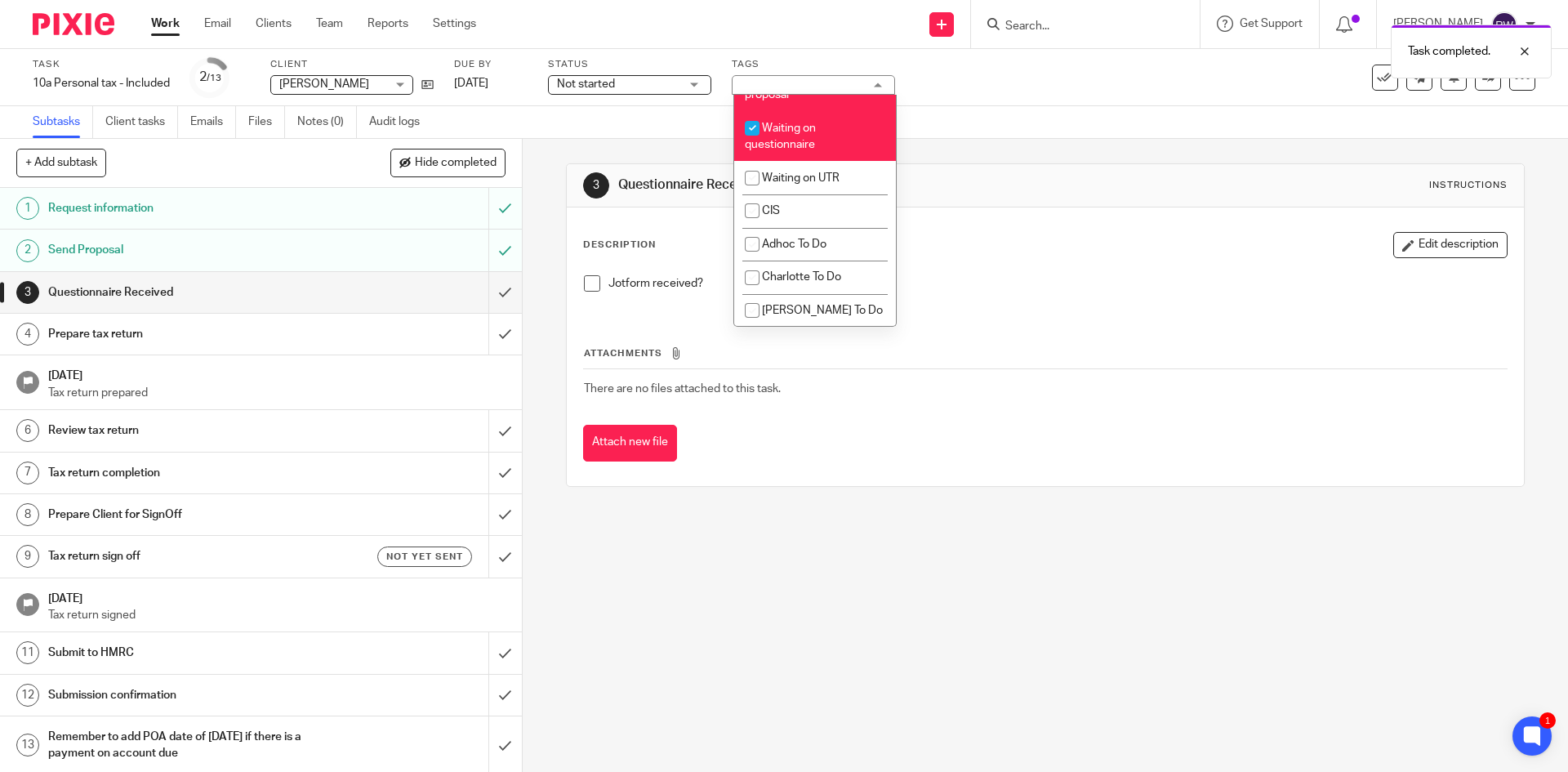
click at [814, 111] on li "Waiting for signed proposal" at bounding box center [815, 86] width 161 height 50
checkbox input "false"
click at [979, 115] on div "Subtasks Client tasks Emails Files Notes (0) Audit logs" at bounding box center [784, 123] width 1568 height 33
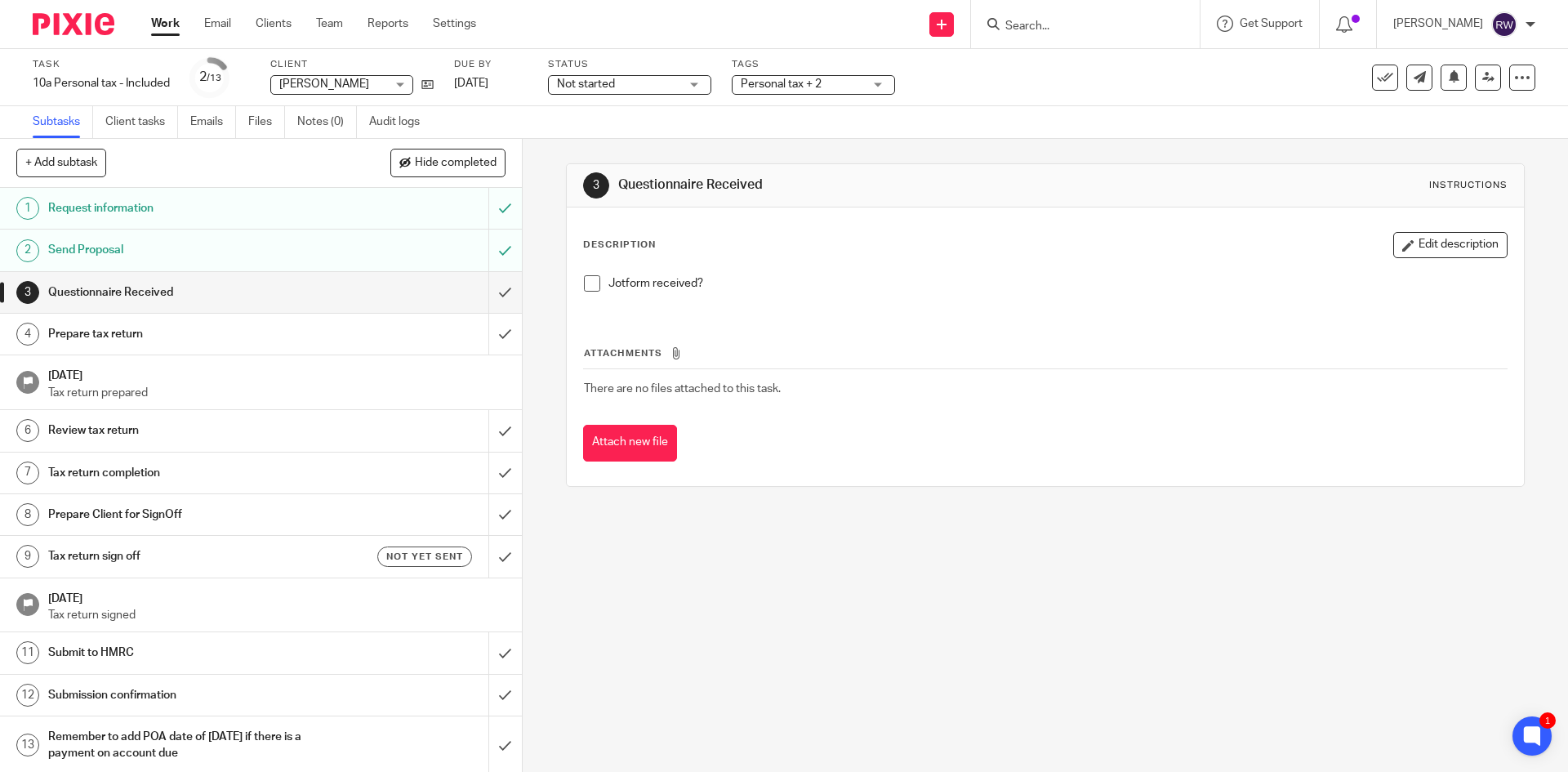
click at [1060, 20] on input "Search" at bounding box center [1076, 27] width 147 height 15
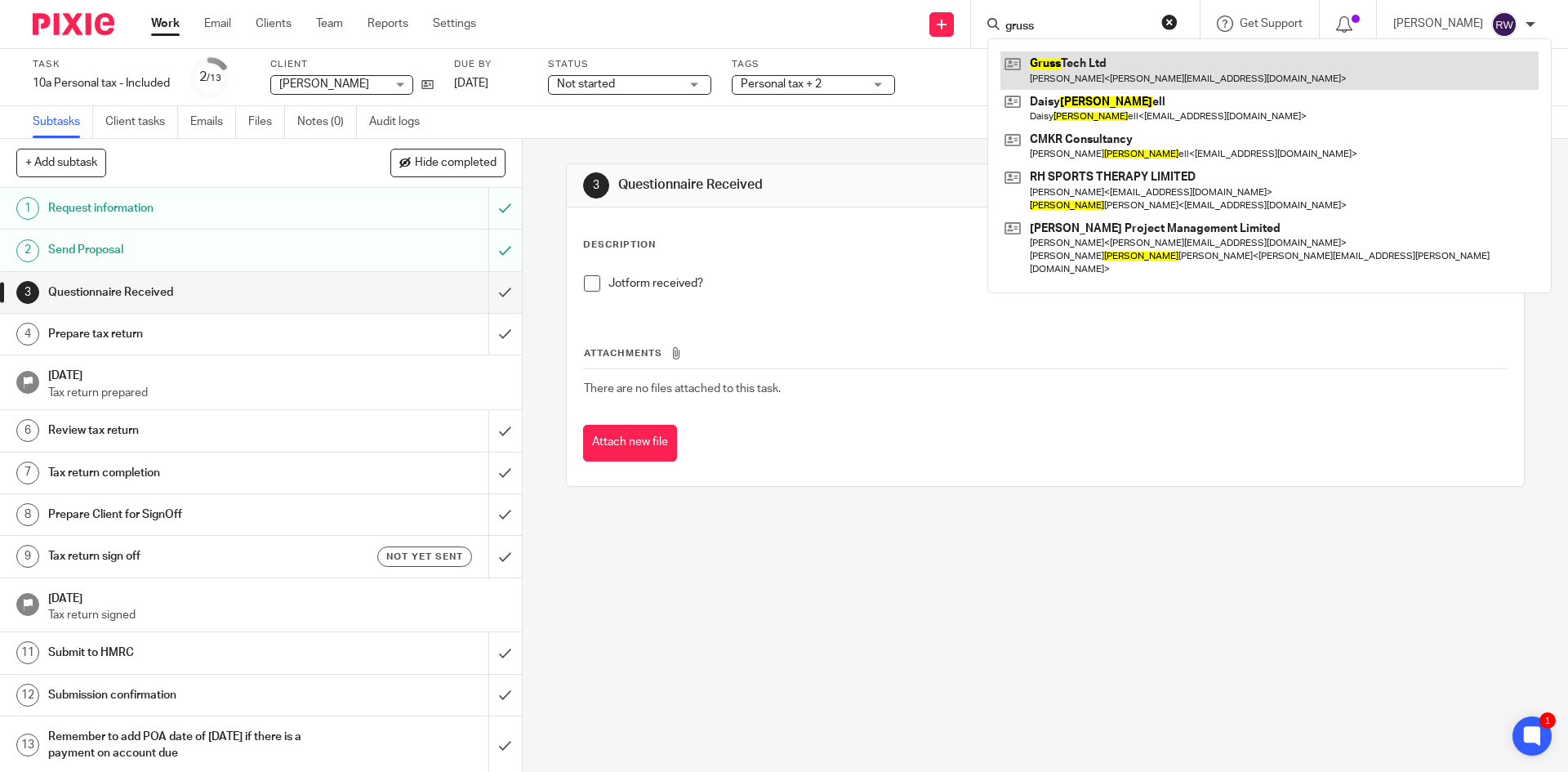
type input "gruss"
click at [1103, 77] on link at bounding box center [1269, 70] width 538 height 38
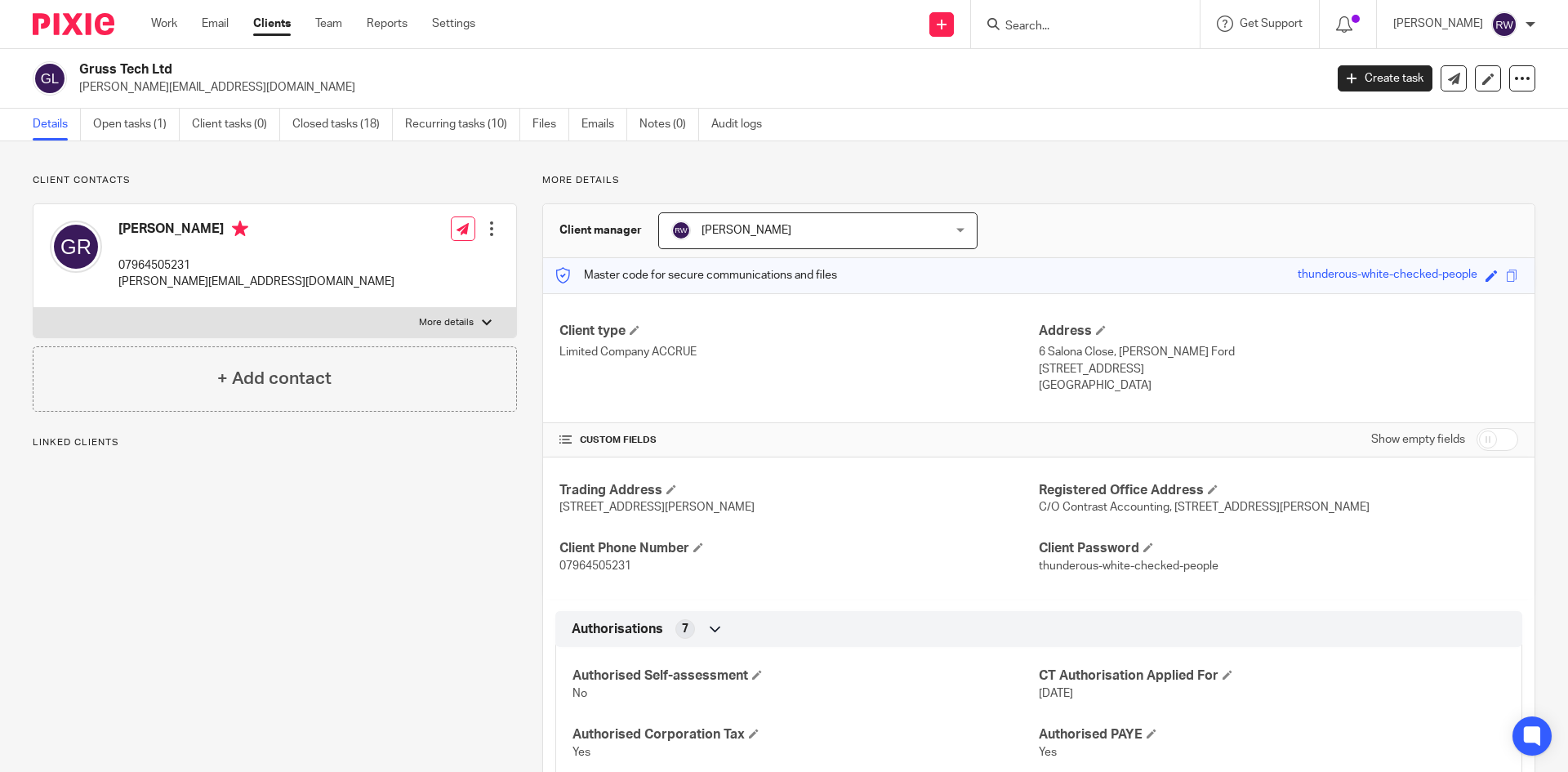
click at [160, 129] on link "Open tasks (1)" at bounding box center [136, 124] width 87 height 32
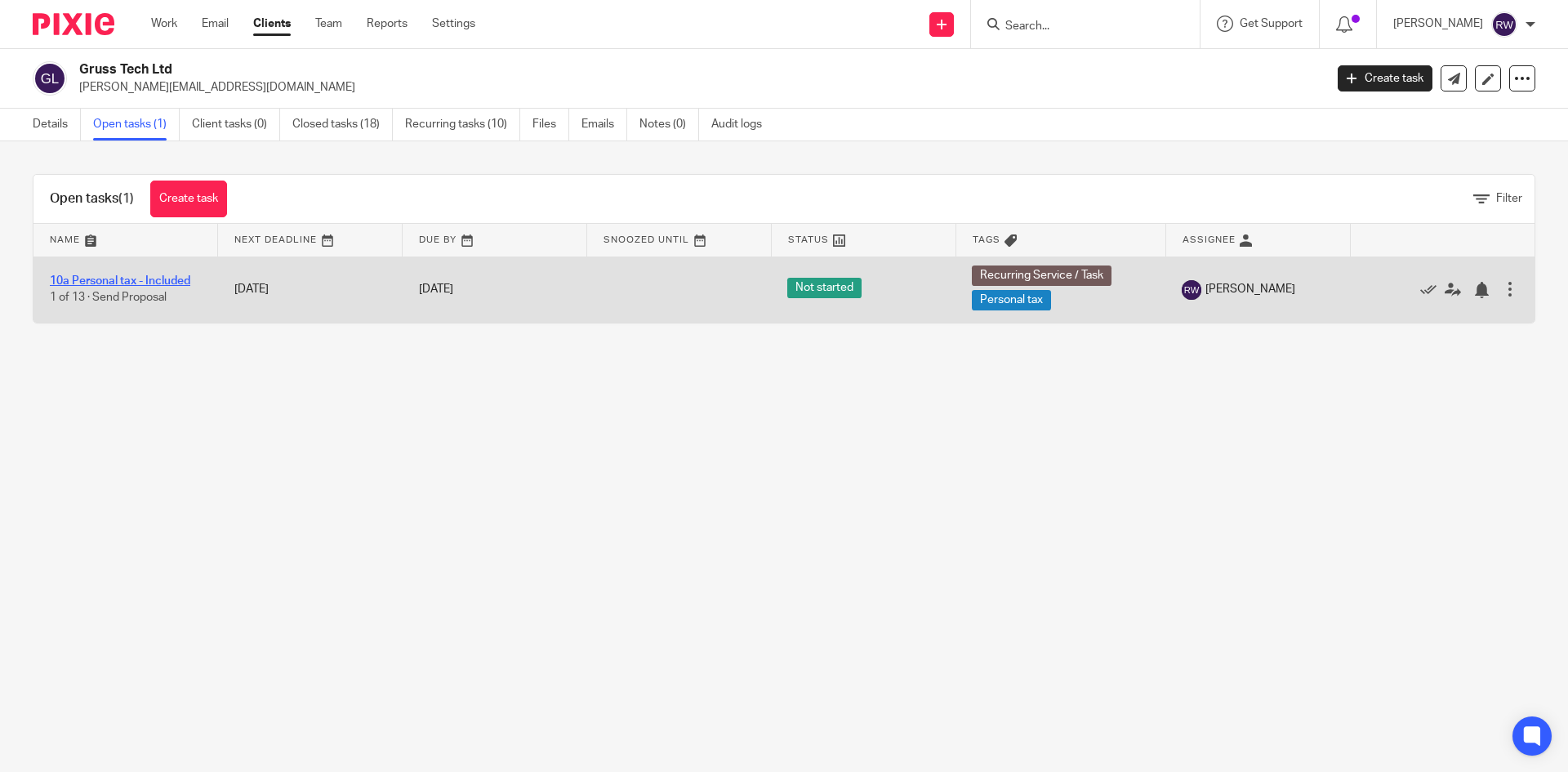
click at [151, 281] on link "10a Personal tax - Included" at bounding box center [120, 280] width 141 height 11
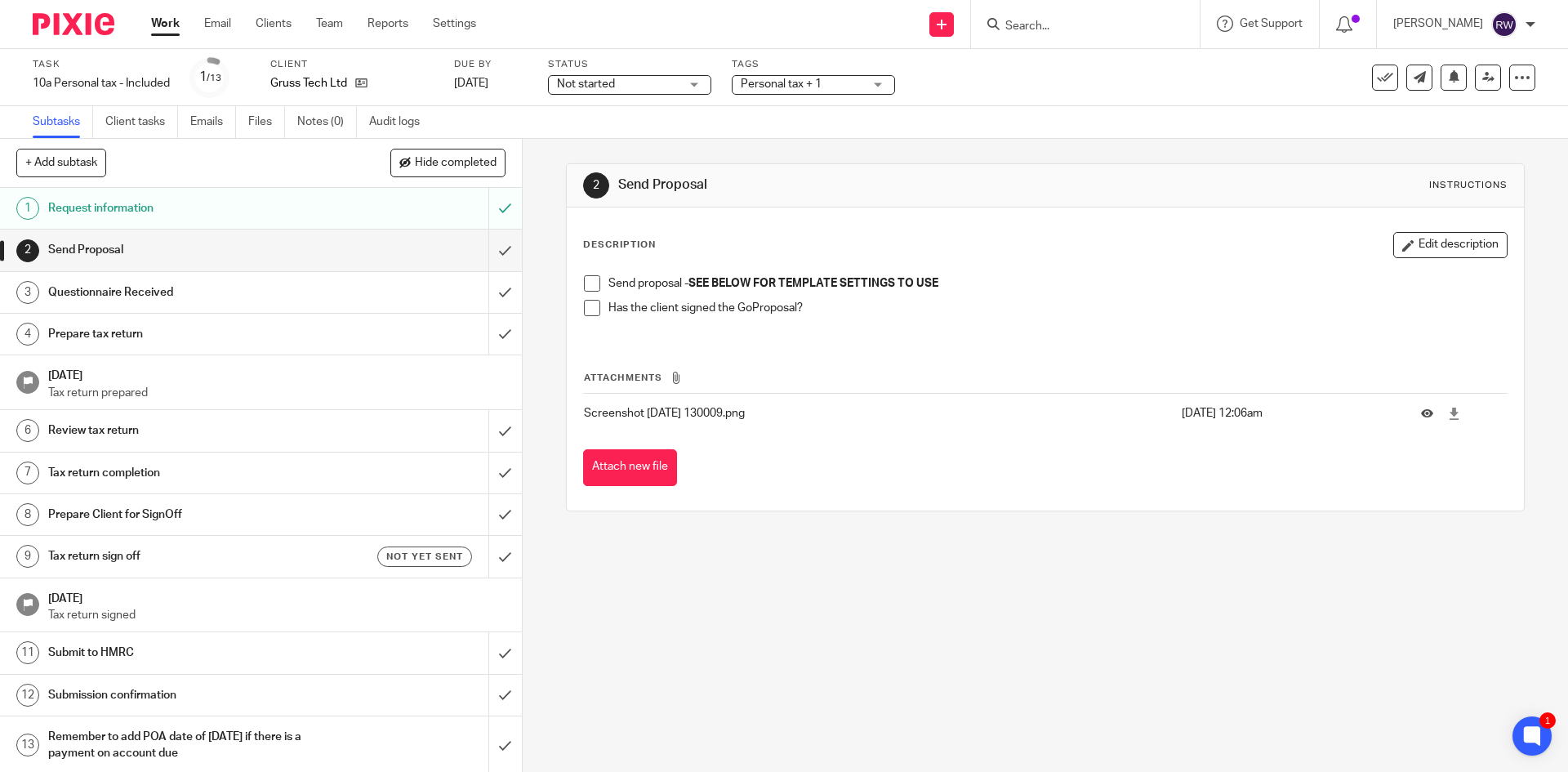
click at [586, 291] on span at bounding box center [592, 283] width 16 height 16
click at [424, 210] on div "Request information" at bounding box center [260, 208] width 424 height 25
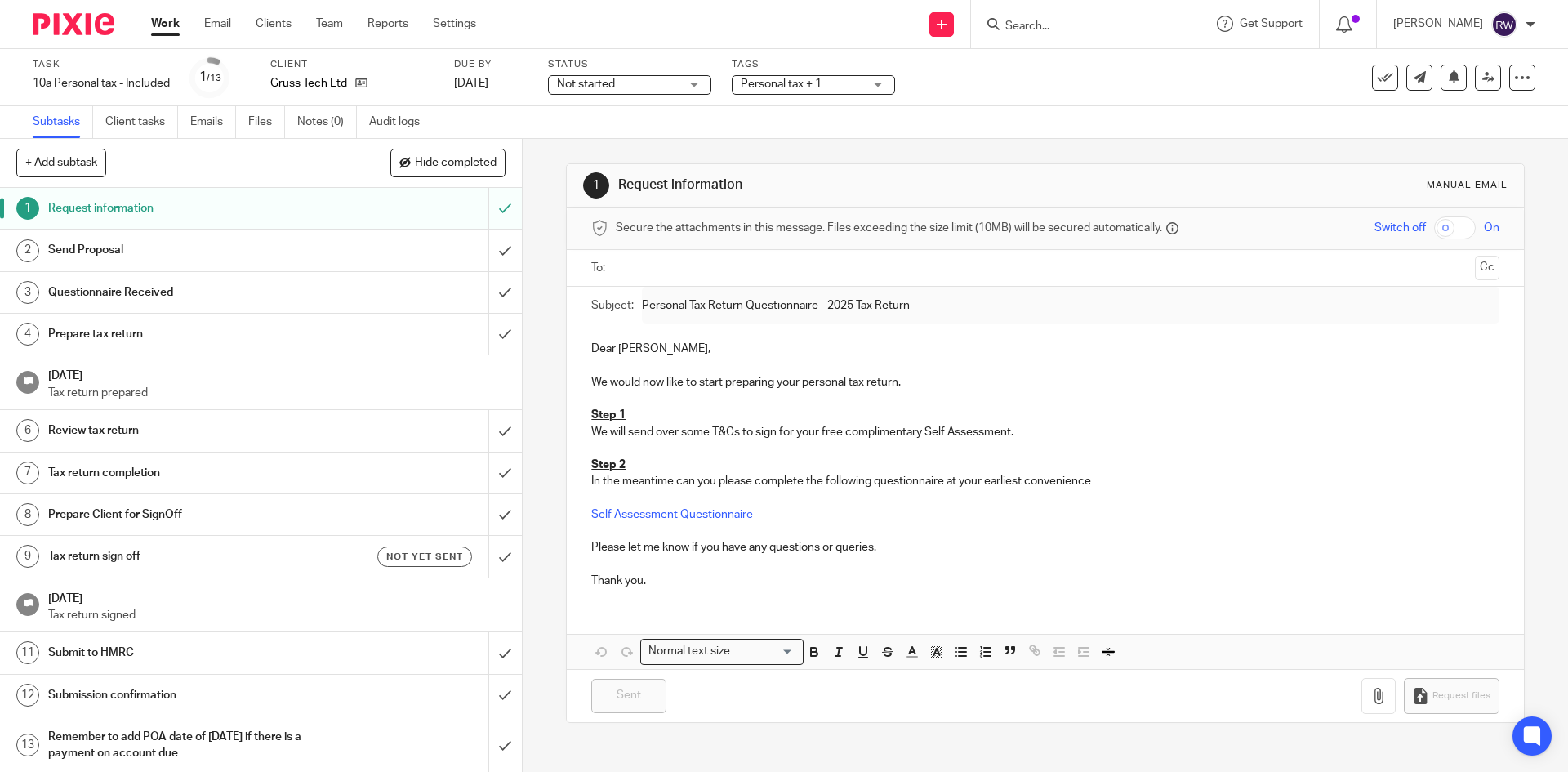
click at [648, 262] on input "text" at bounding box center [1044, 268] width 846 height 19
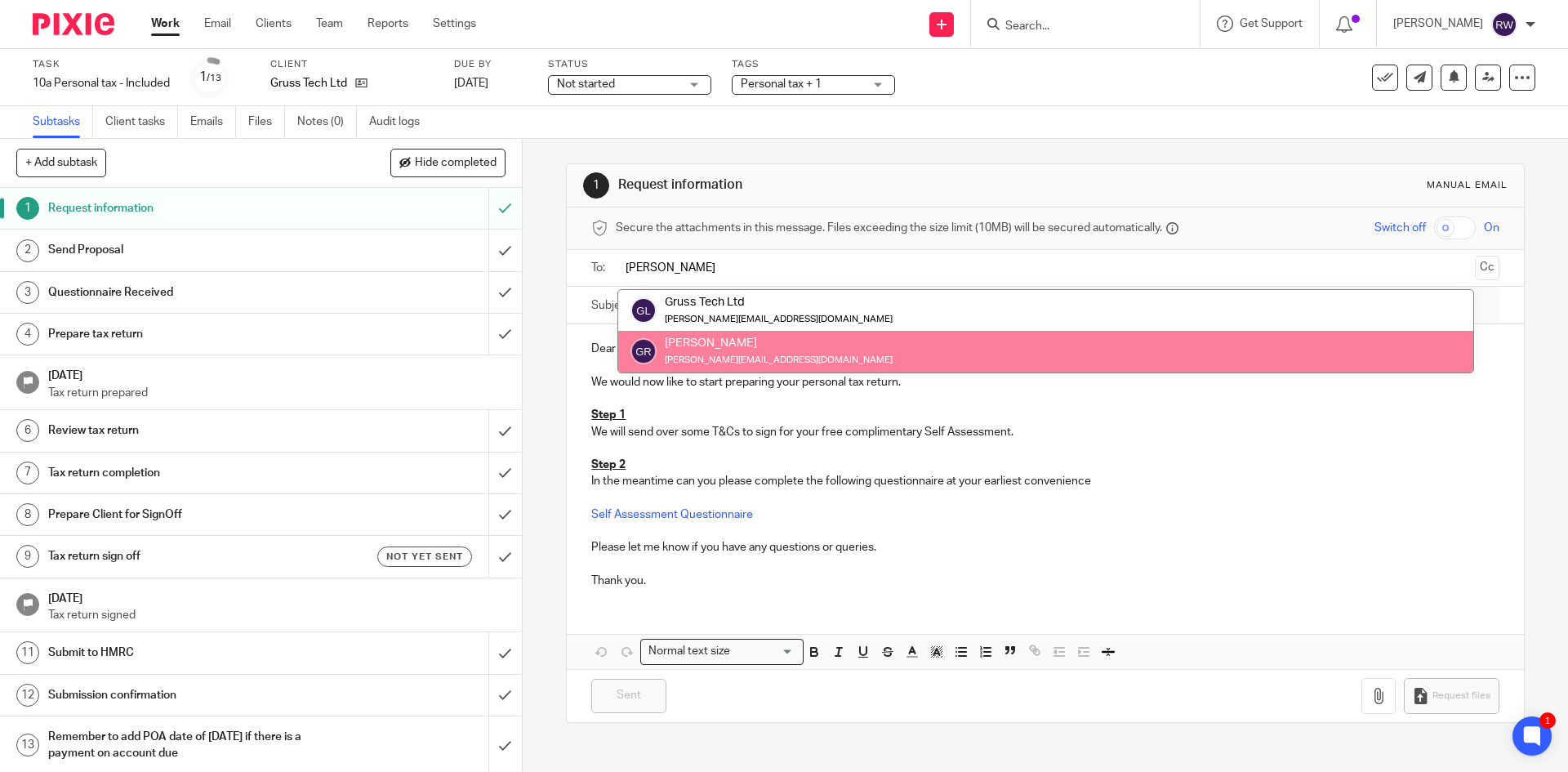
type input "graham"
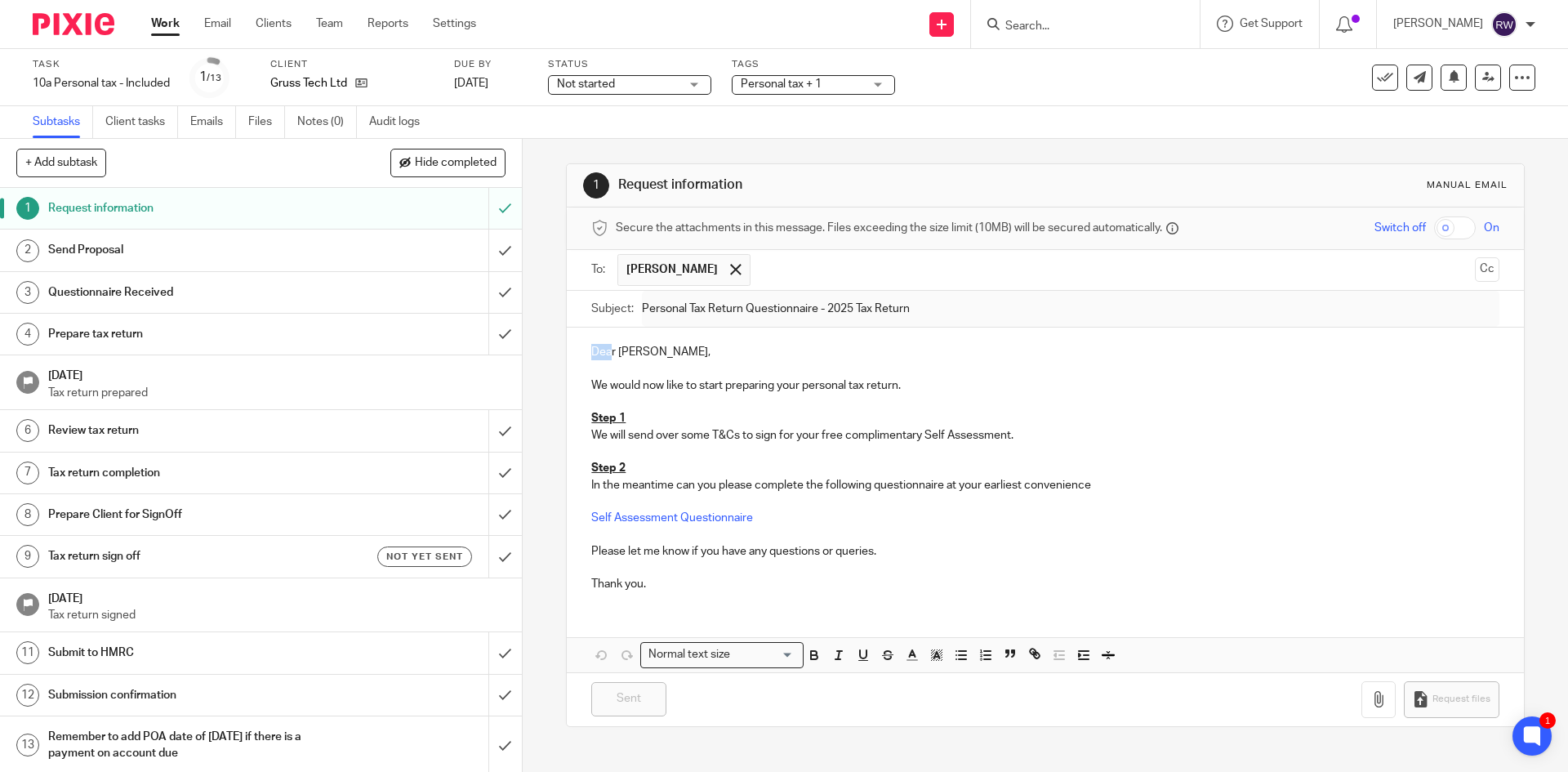
drag, startPoint x: 608, startPoint y: 348, endPoint x: 571, endPoint y: 352, distance: 37.2
click at [571, 352] on div "Dear Graham, We would now like to start preparing your personal tax return. Ste…" at bounding box center [1045, 466] width 956 height 277
click at [765, 443] on p at bounding box center [1045, 451] width 908 height 16
click at [884, 385] on p "We would now like to start preparing your personal tax return." at bounding box center [1045, 385] width 908 height 16
click at [907, 348] on p "Hi [PERSON_NAME]," at bounding box center [1045, 352] width 908 height 16
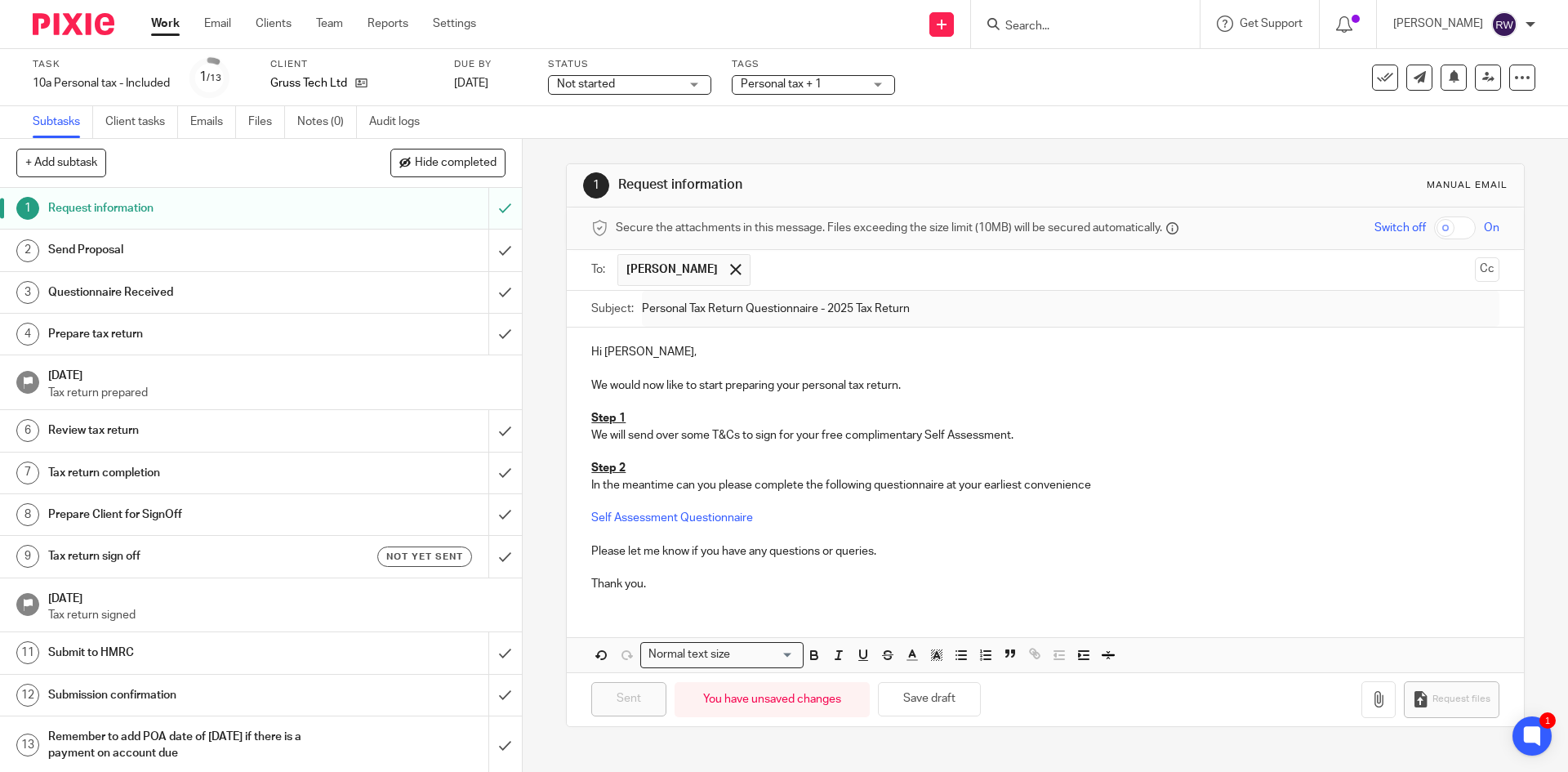
click at [754, 701] on div "You have unsaved changes" at bounding box center [771, 699] width 195 height 35
click at [256, 216] on h1 "Request information" at bounding box center [189, 208] width 282 height 25
click at [214, 127] on link "Emails" at bounding box center [213, 122] width 45 height 32
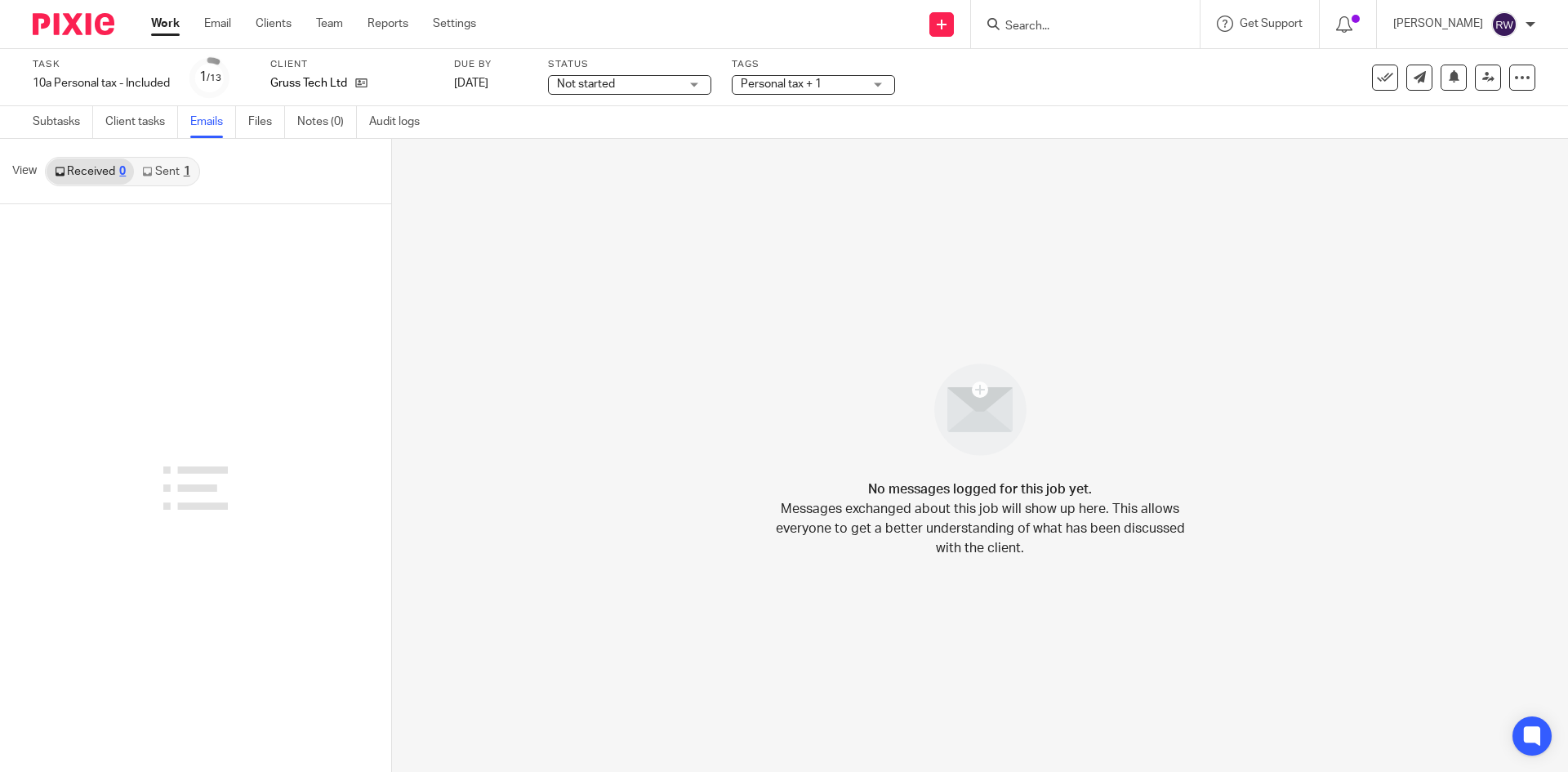
click at [185, 169] on div "1" at bounding box center [187, 171] width 7 height 11
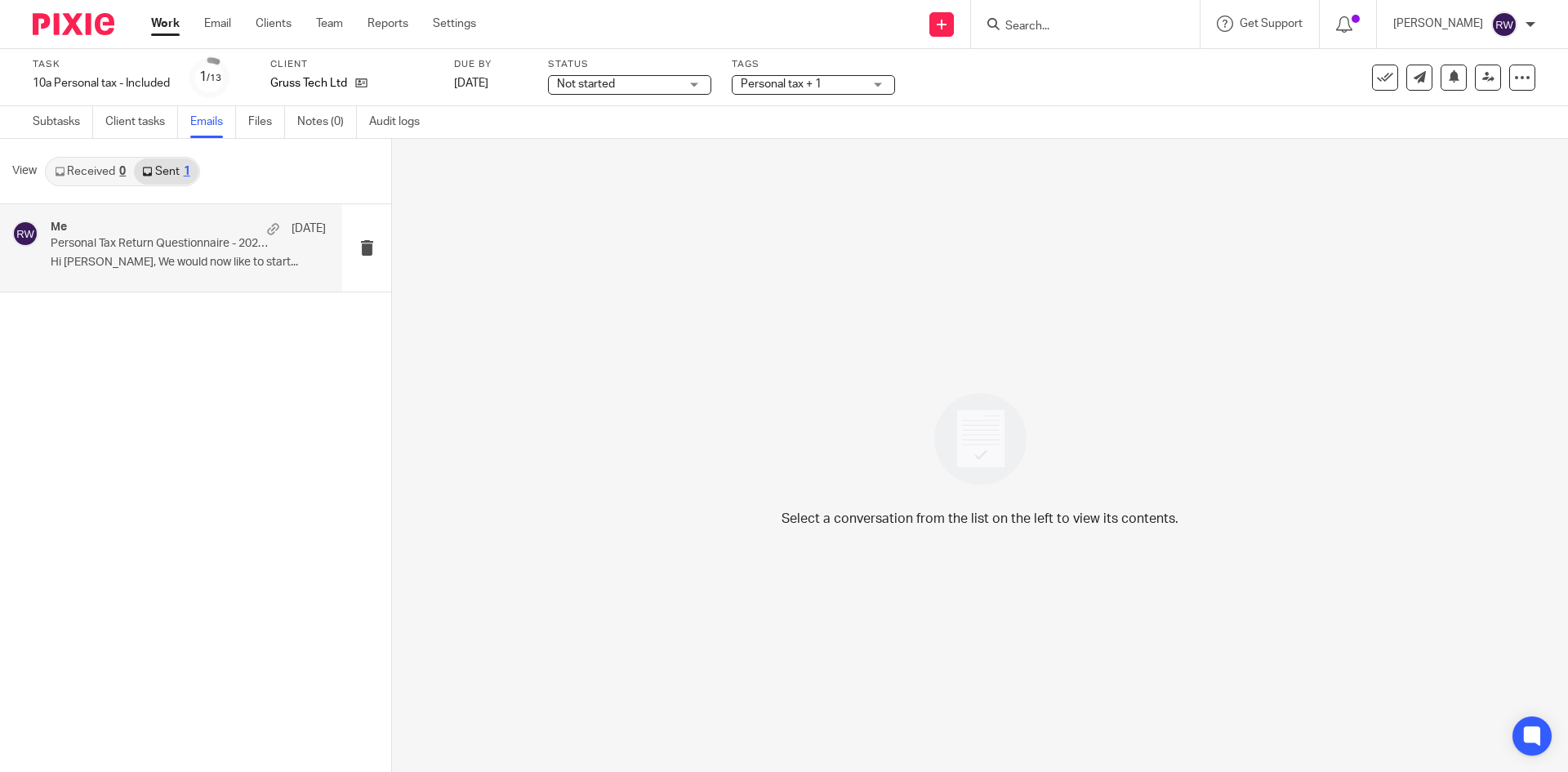
click at [190, 269] on p "Hi [PERSON_NAME], We would now like to start..." at bounding box center [188, 262] width 275 height 14
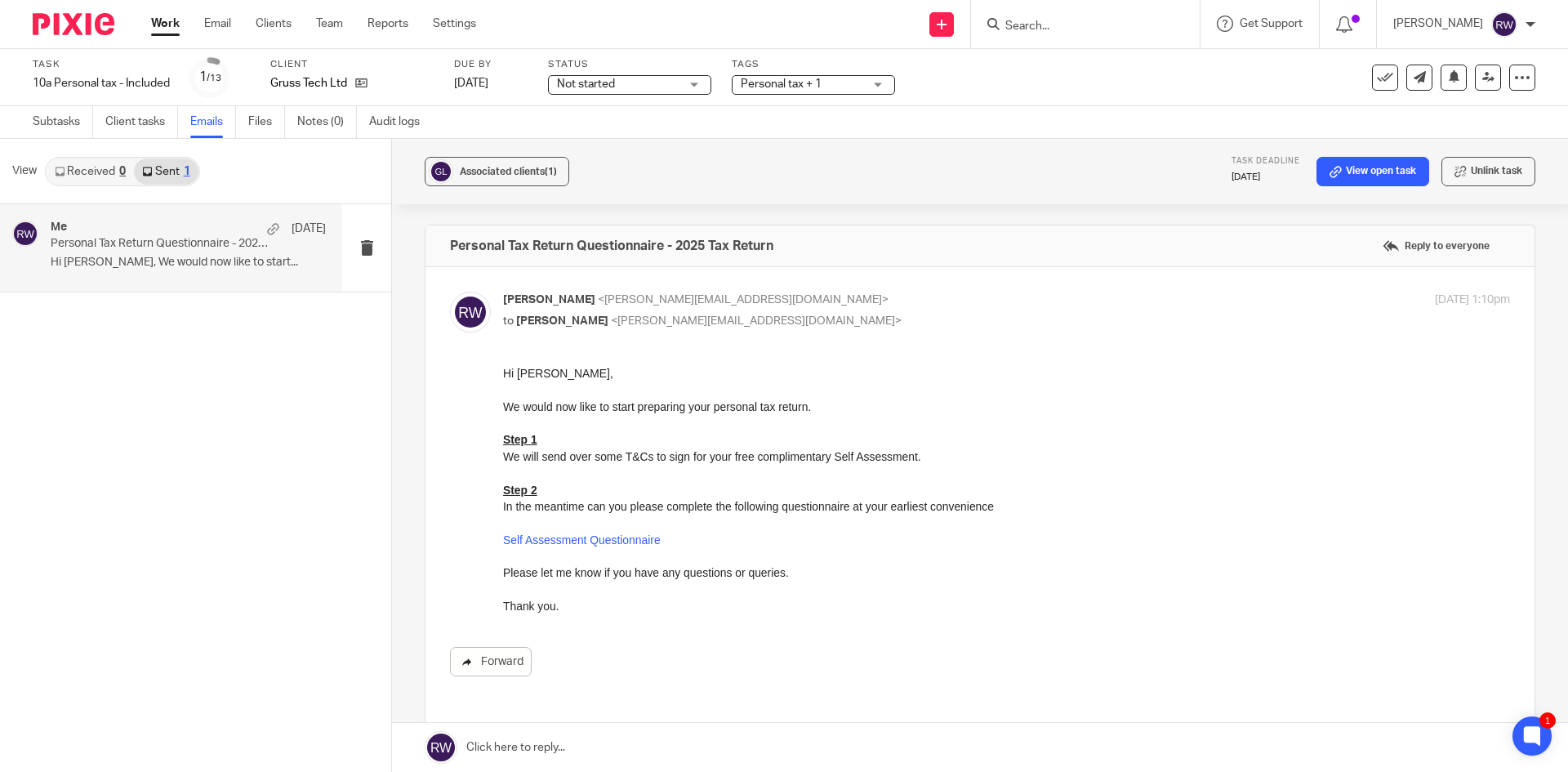
click at [508, 651] on link "Forward" at bounding box center [490, 661] width 81 height 29
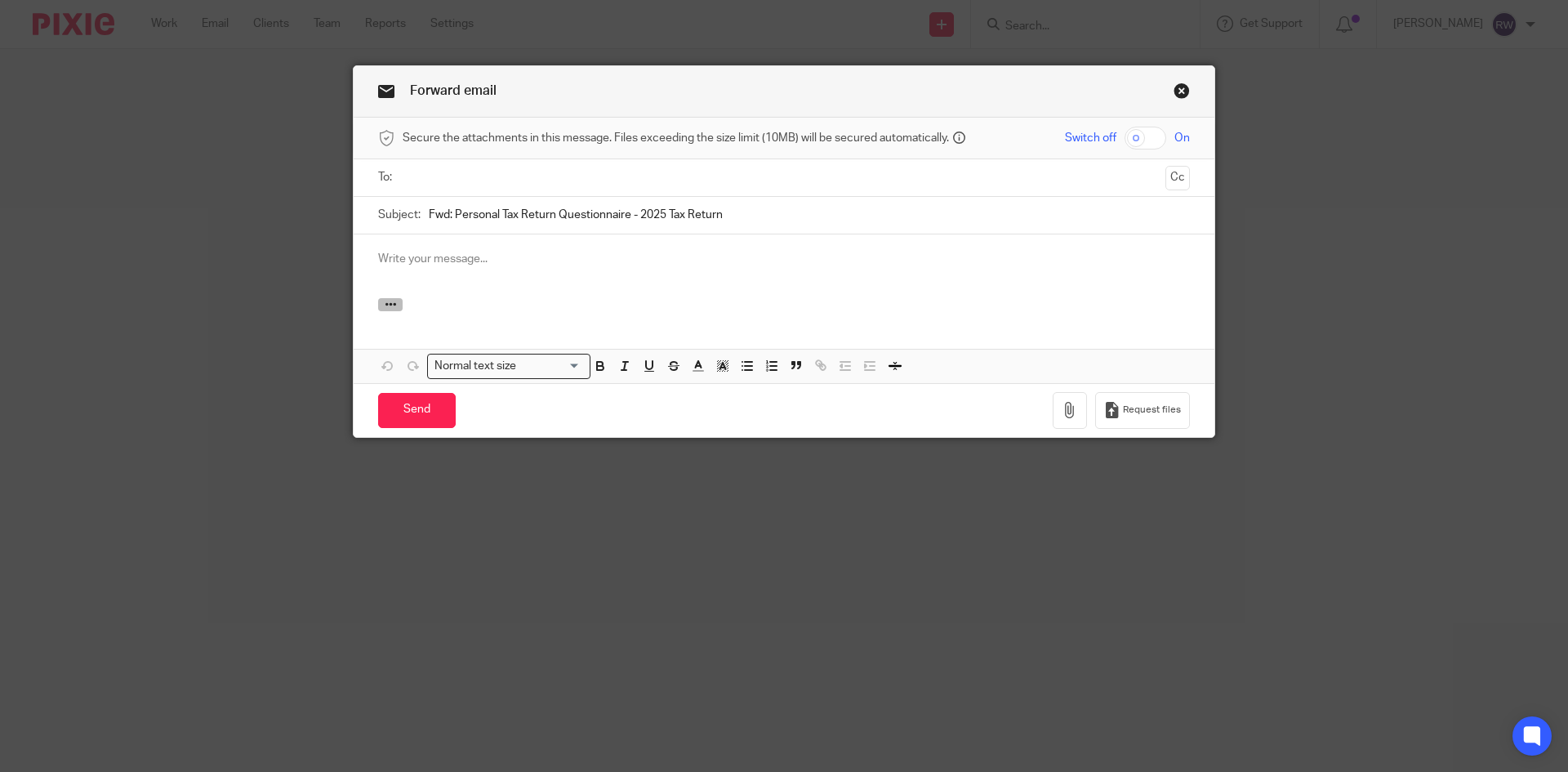
click at [378, 301] on button "button" at bounding box center [390, 304] width 25 height 13
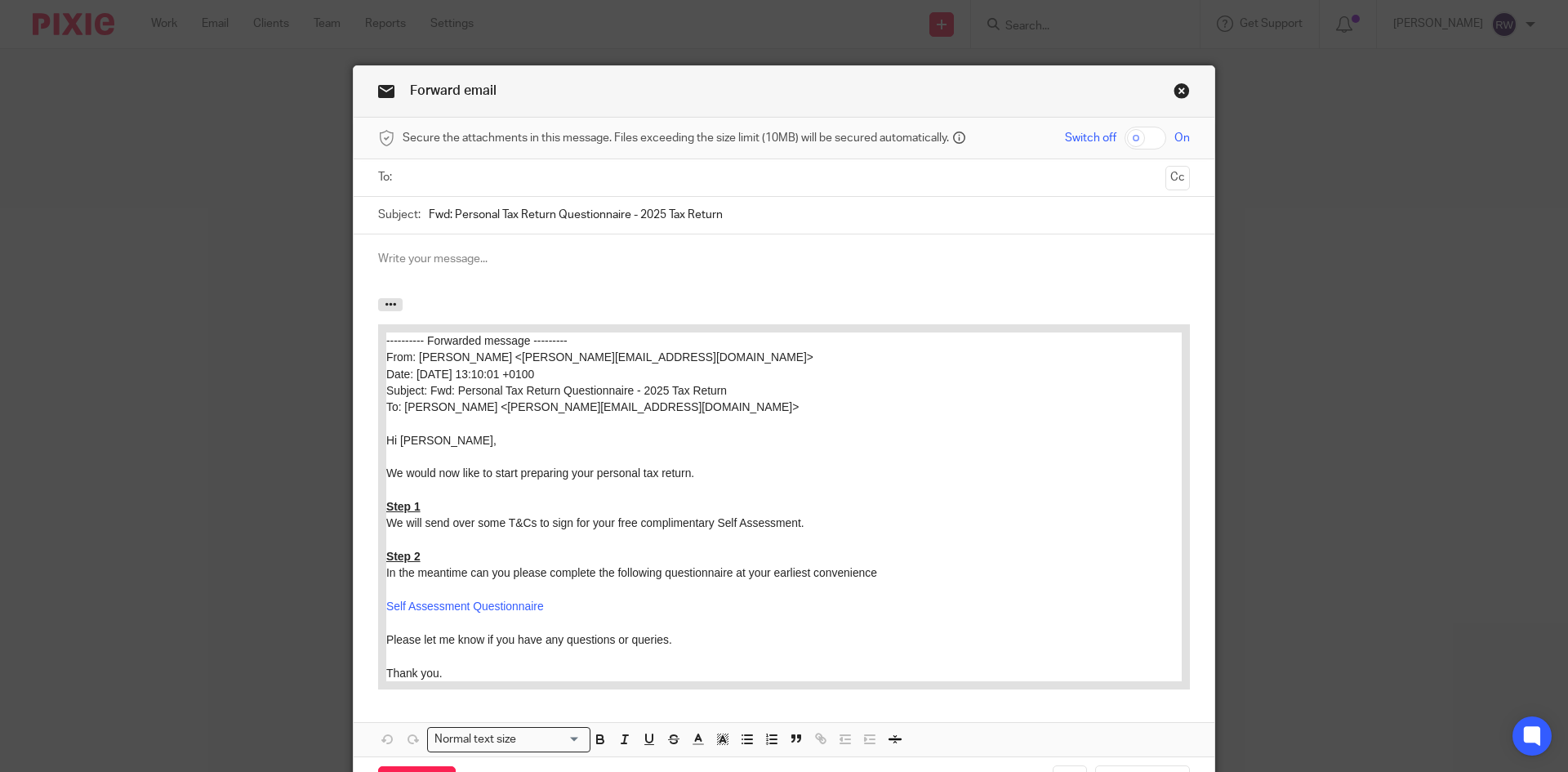
drag, startPoint x: 382, startPoint y: 331, endPoint x: 381, endPoint y: 293, distance: 38.0
click at [381, 293] on div "Attachments Normal text size Loading... Remove Edit" at bounding box center [783, 495] width 860 height 522
click at [418, 181] on input "text" at bounding box center [783, 178] width 751 height 19
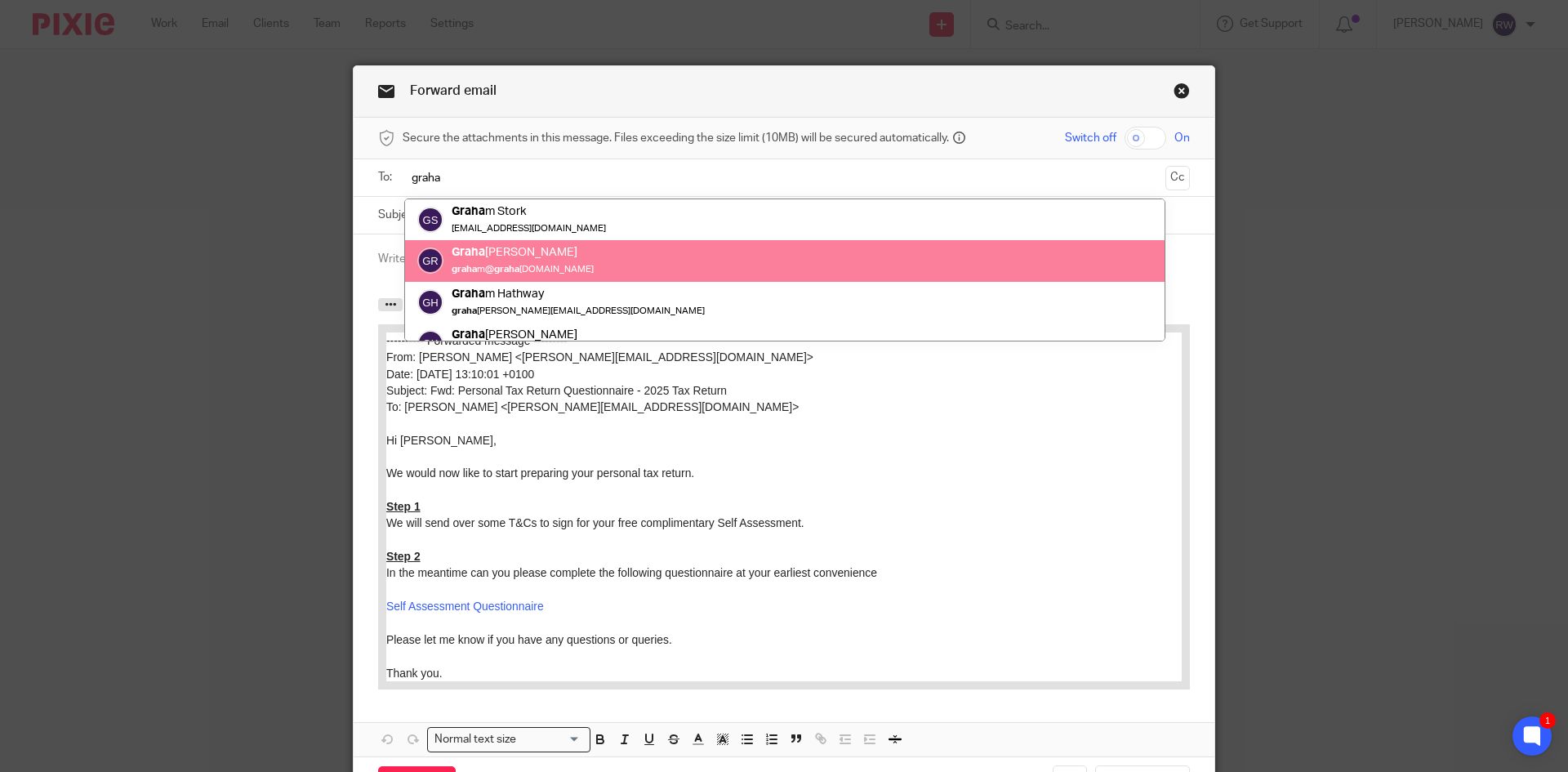
type input "graha"
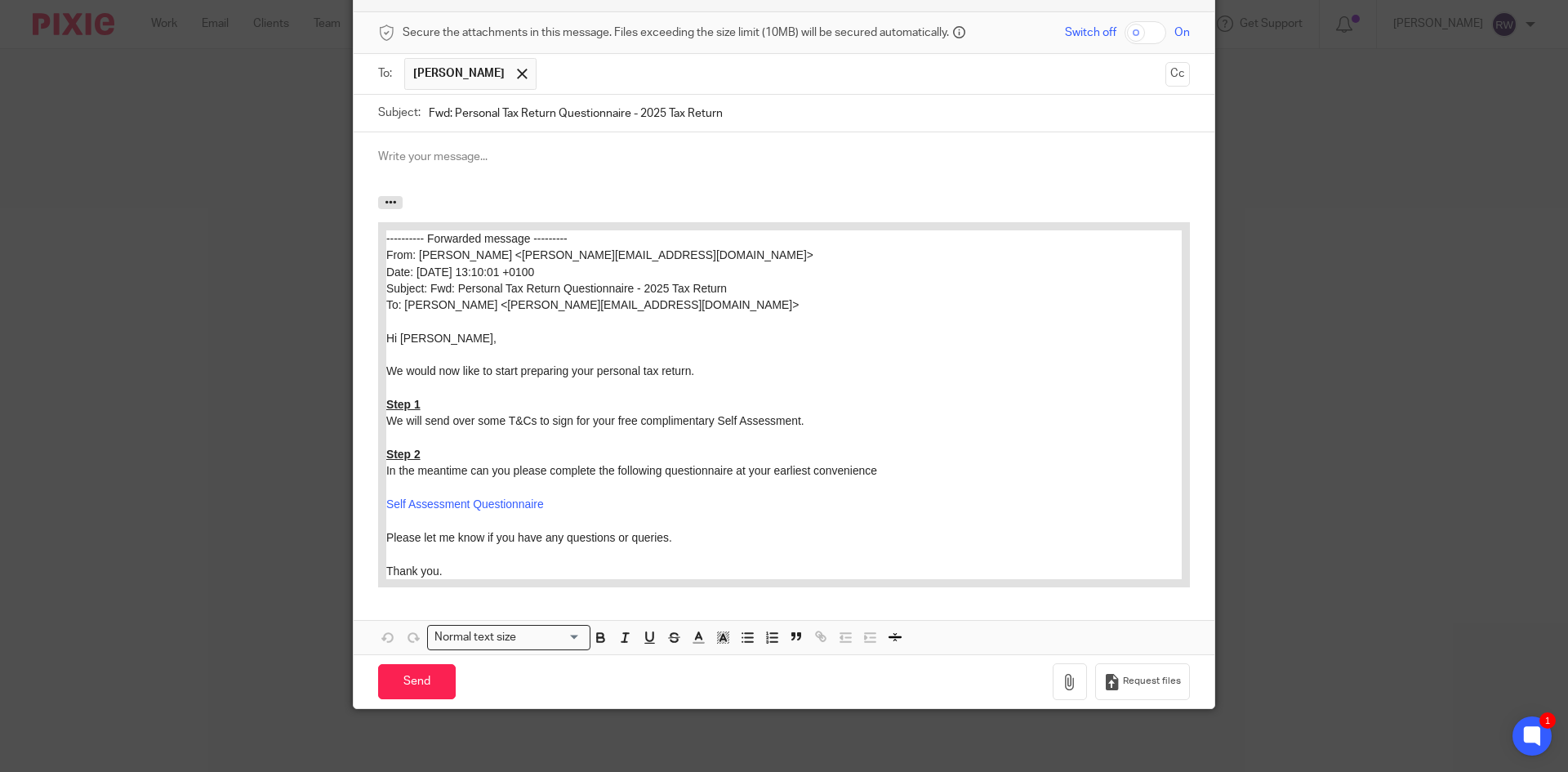
scroll to position [108, 0]
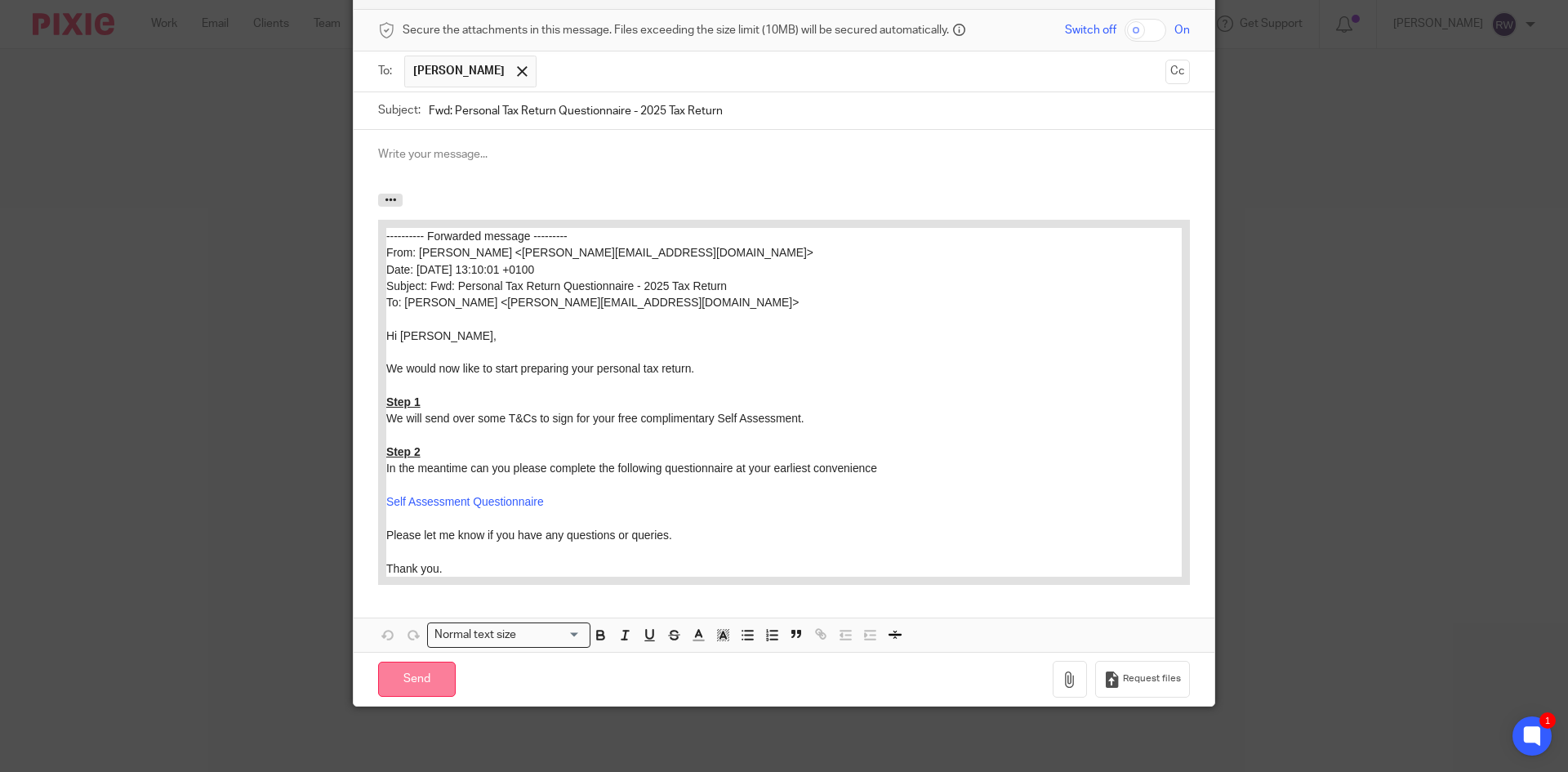
click at [430, 688] on input "Send" at bounding box center [417, 679] width 77 height 35
